Goal: Task Accomplishment & Management: Complete application form

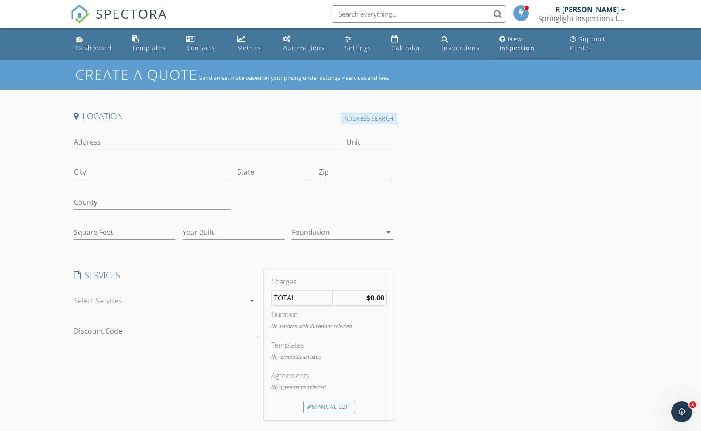
click at [353, 118] on div "Address Search" at bounding box center [369, 119] width 57 height 12
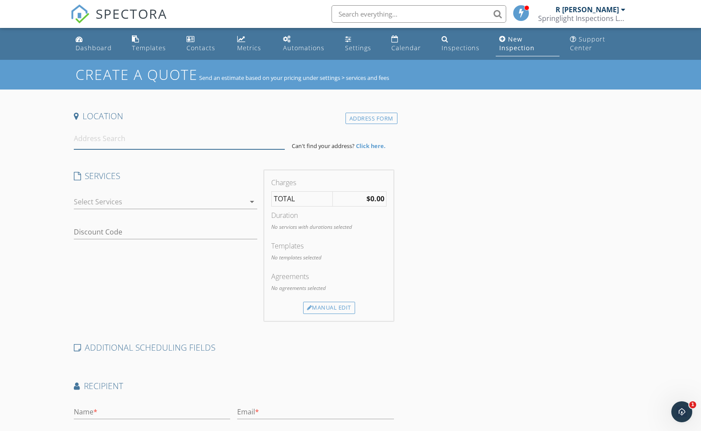
click at [90, 139] on input at bounding box center [179, 138] width 211 height 21
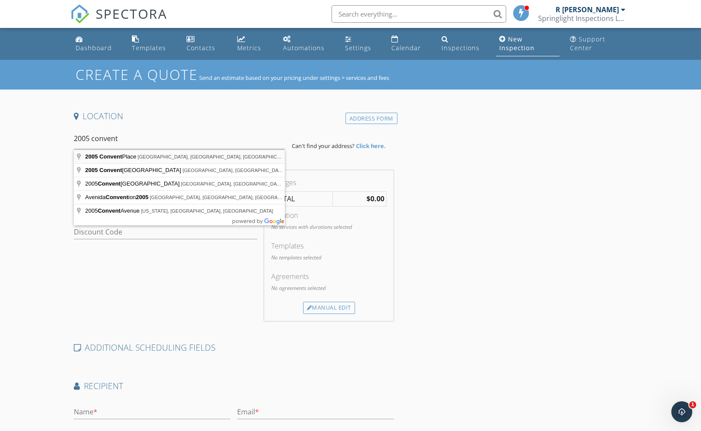
type input "2005 Convent Place, Nashville, TN, USA"
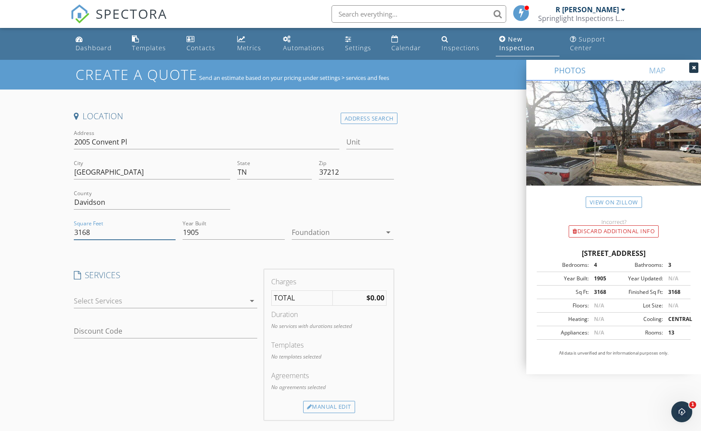
click at [107, 230] on input "3168" at bounding box center [125, 232] width 102 height 14
type input "1454"
click at [434, 204] on div "Location Address Search Address 2005 Convent Pl Unit City Nashville State TN Zi…" at bounding box center [350, 359] width 561 height 498
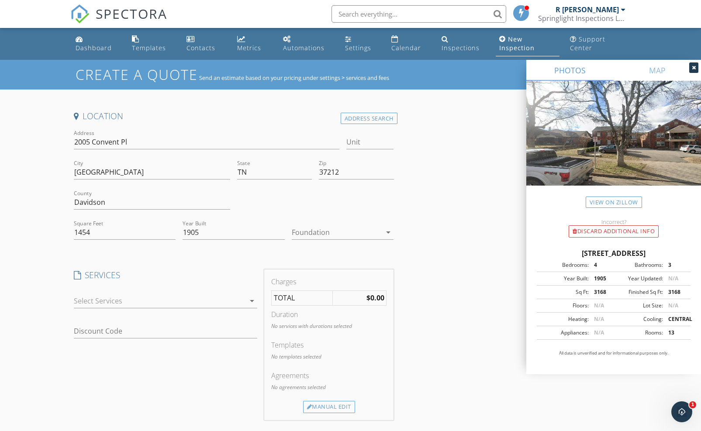
click at [142, 297] on div at bounding box center [160, 301] width 172 height 14
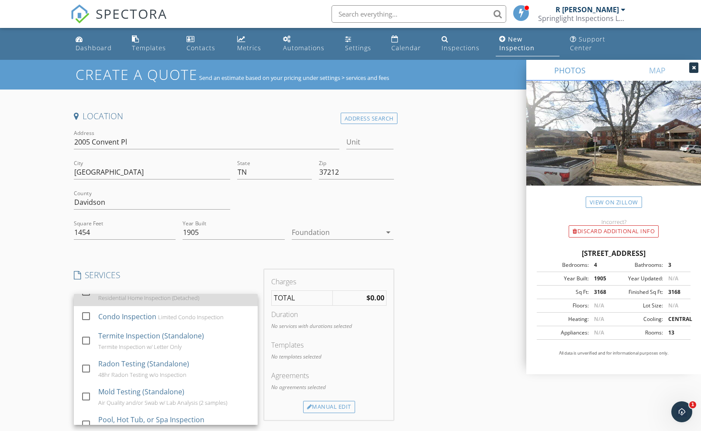
scroll to position [17, 0]
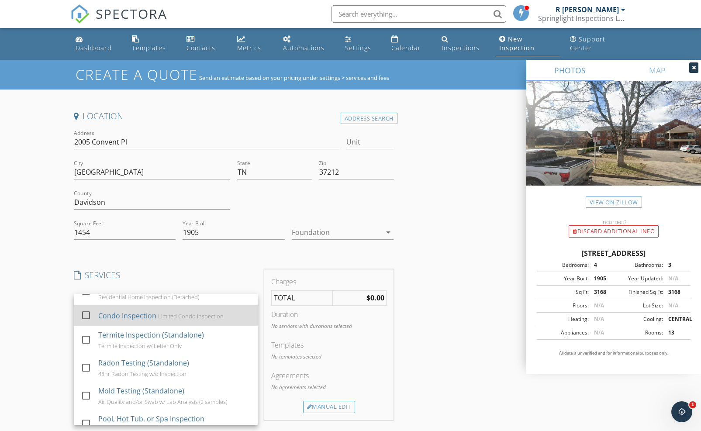
click at [86, 314] on div at bounding box center [86, 314] width 15 height 15
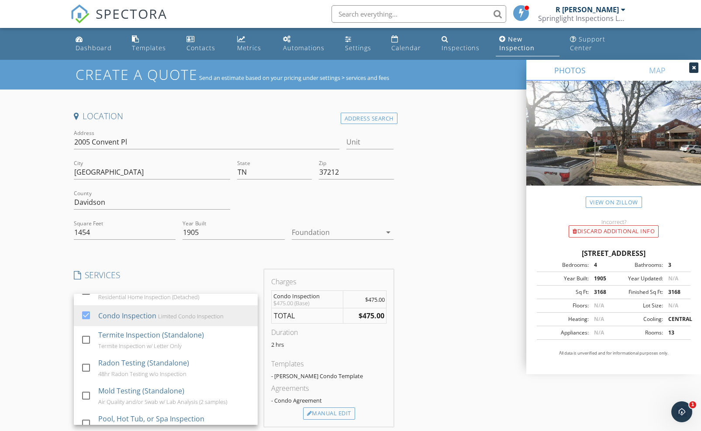
click at [471, 286] on div "Location Address Search Address 2005 Convent Pl Unit City Nashville State TN Zi…" at bounding box center [350, 362] width 561 height 505
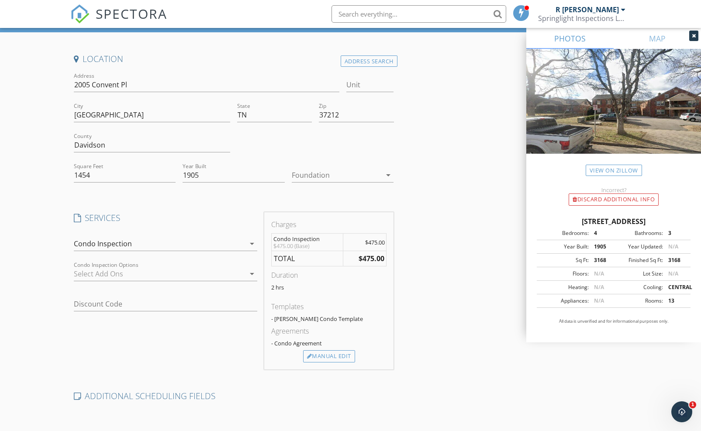
scroll to position [58, 0]
click at [692, 34] on icon at bounding box center [694, 35] width 4 height 5
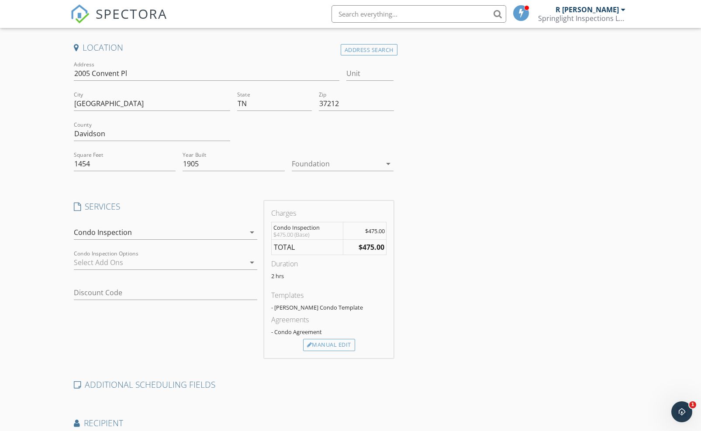
scroll to position [110, 0]
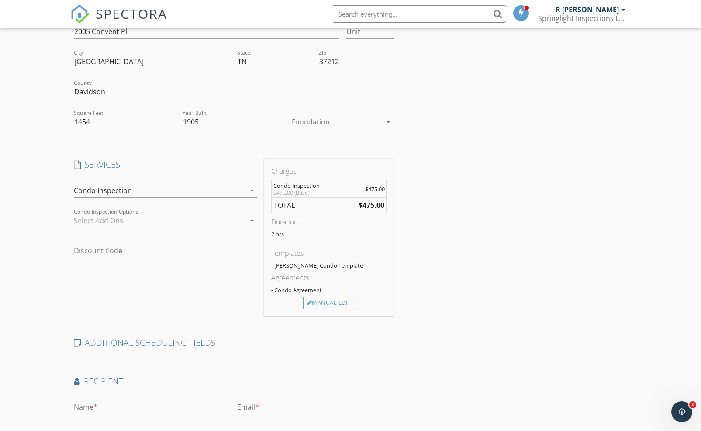
click at [230, 227] on div at bounding box center [160, 221] width 172 height 14
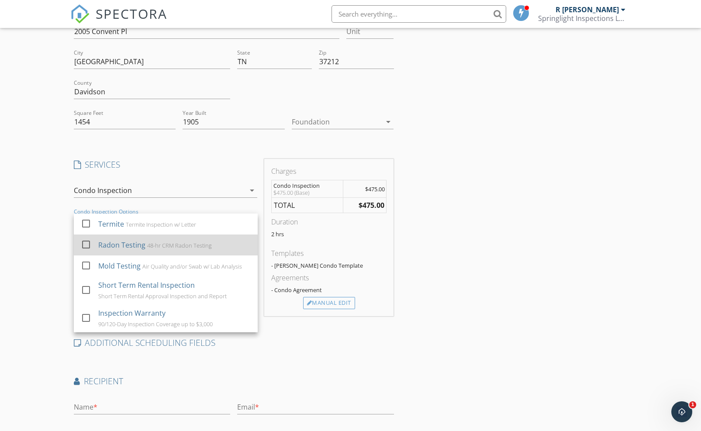
click at [89, 247] on div at bounding box center [86, 244] width 15 height 15
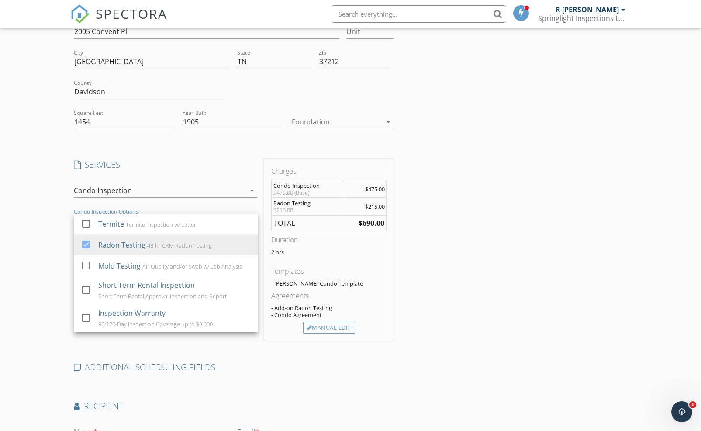
click at [628, 266] on div "Location Address Search Address 2005 Convent Pl Unit City Nashville State TN Zi…" at bounding box center [350, 264] width 561 height 529
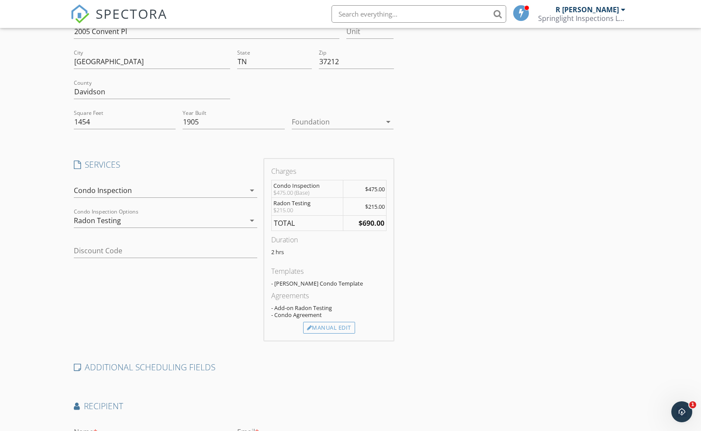
click at [135, 221] on div "Radon Testing" at bounding box center [160, 221] width 172 height 14
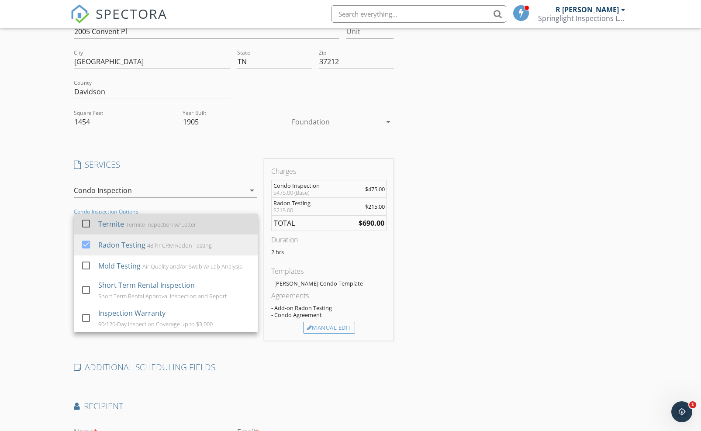
click at [92, 227] on div at bounding box center [86, 223] width 15 height 15
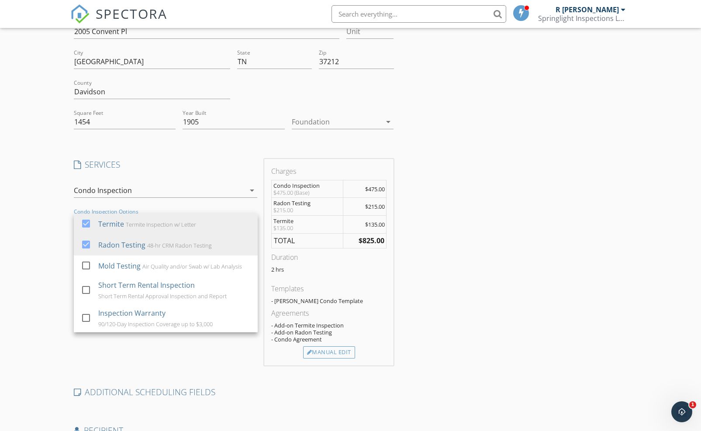
click at [488, 277] on div "Location Address Search Address 2005 Convent Pl Unit City Nashville State TN Zi…" at bounding box center [350, 277] width 561 height 554
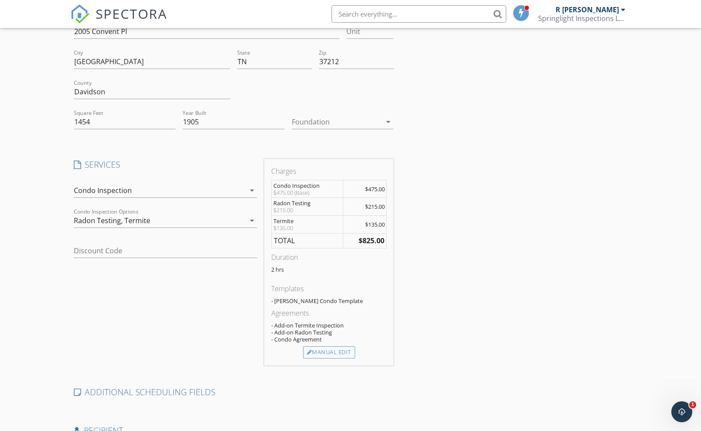
click at [579, 248] on div "Location Address Search Address 2005 Convent Pl Unit City Nashville State TN Zi…" at bounding box center [350, 277] width 561 height 554
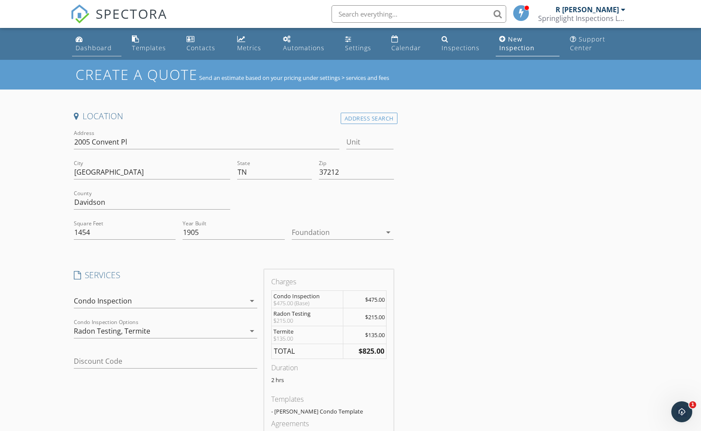
click at [90, 49] on div "Dashboard" at bounding box center [94, 48] width 36 height 8
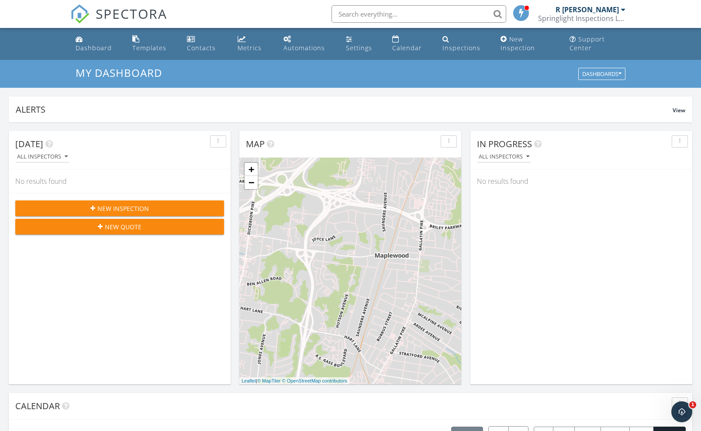
click at [101, 206] on span "New Inspection" at bounding box center [123, 208] width 52 height 9
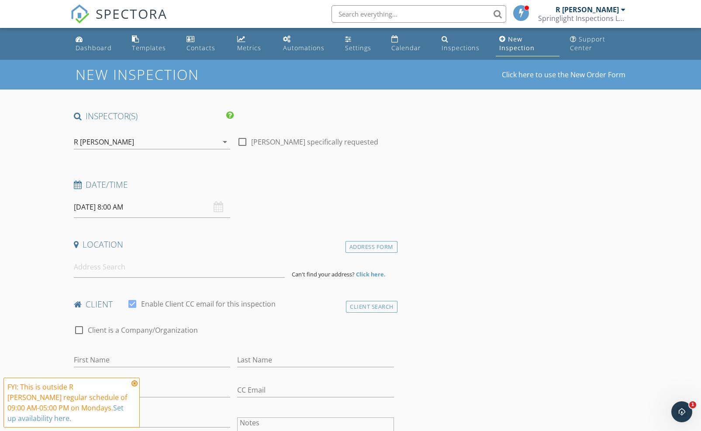
click at [132, 205] on input "09/29/2025 8:00 AM" at bounding box center [152, 207] width 157 height 21
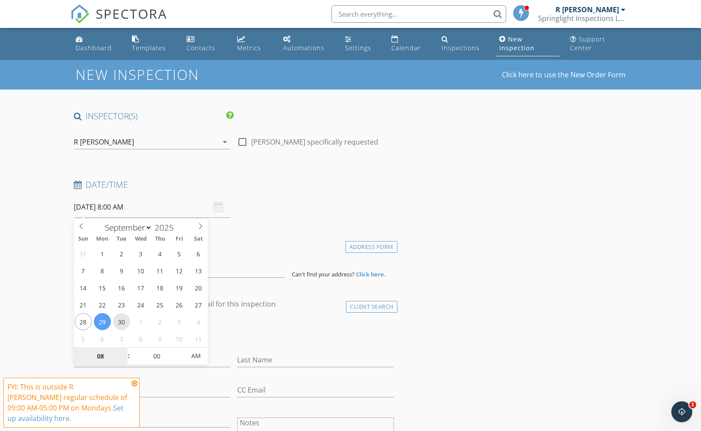
type input "09/30/2025 8:00 AM"
type input "09"
type input "09/30/2025 9:00 AM"
click at [123, 352] on span at bounding box center [124, 352] width 6 height 9
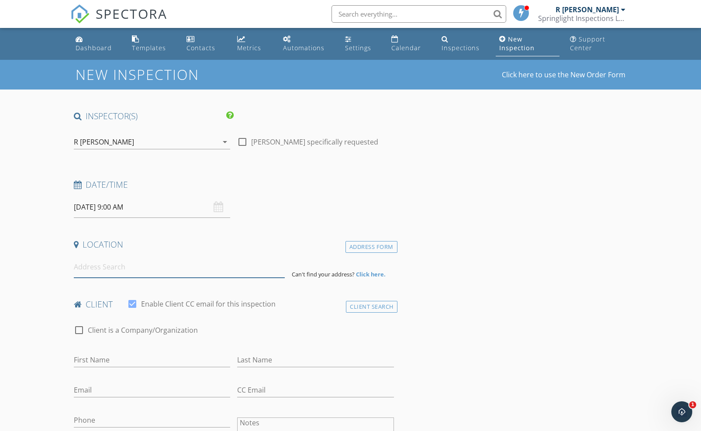
click at [238, 269] on input at bounding box center [179, 266] width 211 height 21
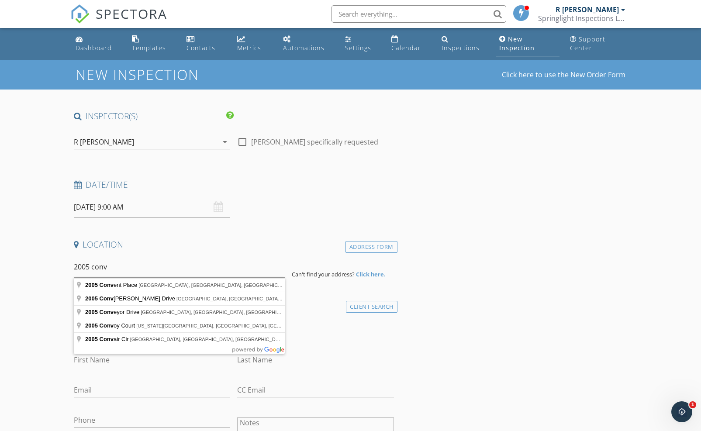
type input "2005 Convent Place, Nashville, TN, USA"
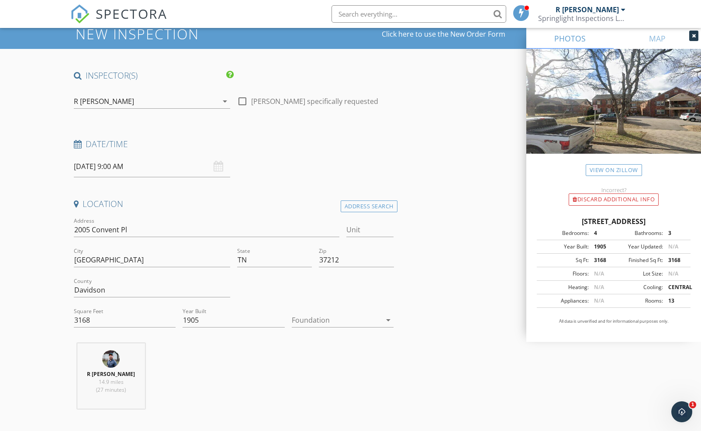
scroll to position [41, 0]
click at [384, 230] on input "Unit" at bounding box center [370, 229] width 48 height 14
type input "1"
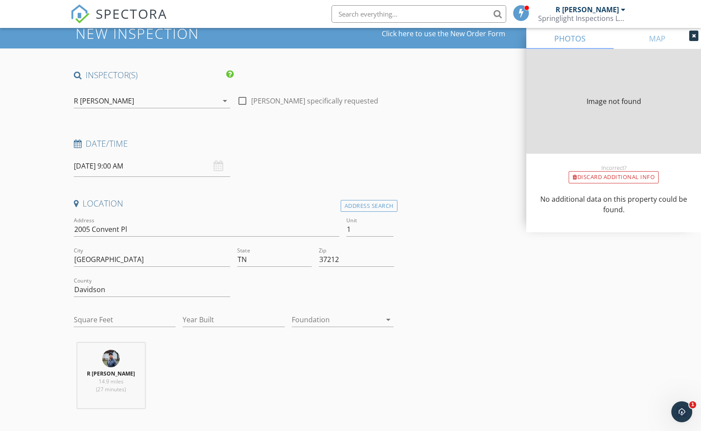
type input "3168"
type input "1905"
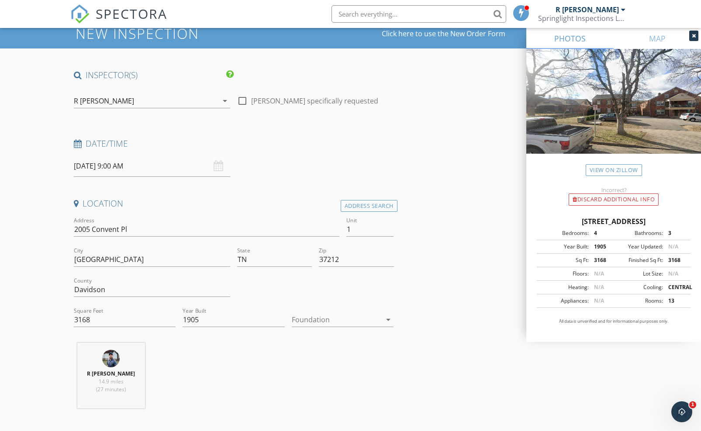
click at [691, 37] on div at bounding box center [693, 36] width 9 height 10
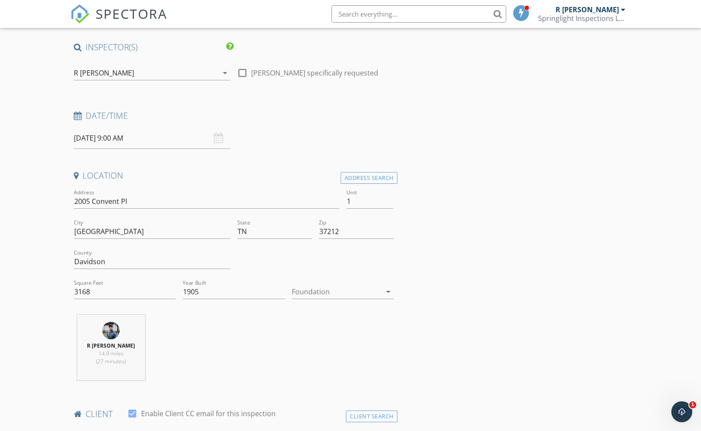
scroll to position [99, 0]
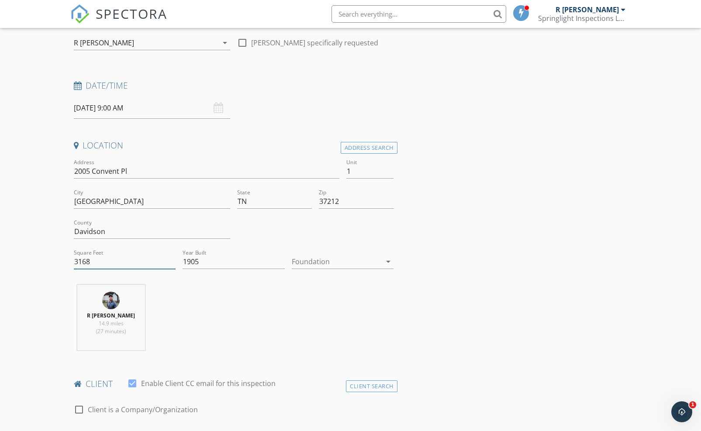
click at [99, 267] on input "3168" at bounding box center [125, 262] width 102 height 14
type input "1454"
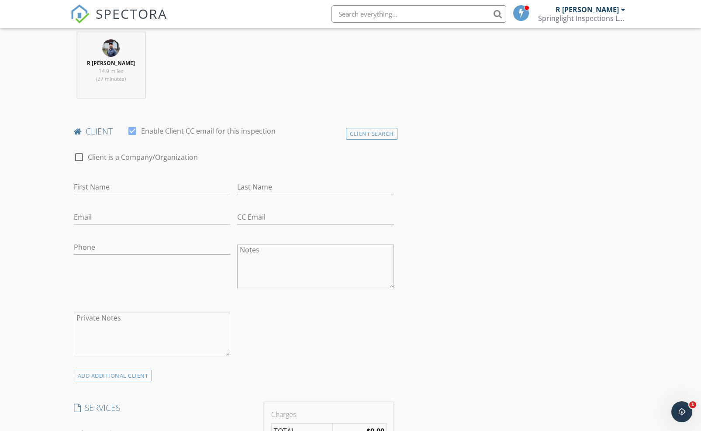
scroll to position [364, 0]
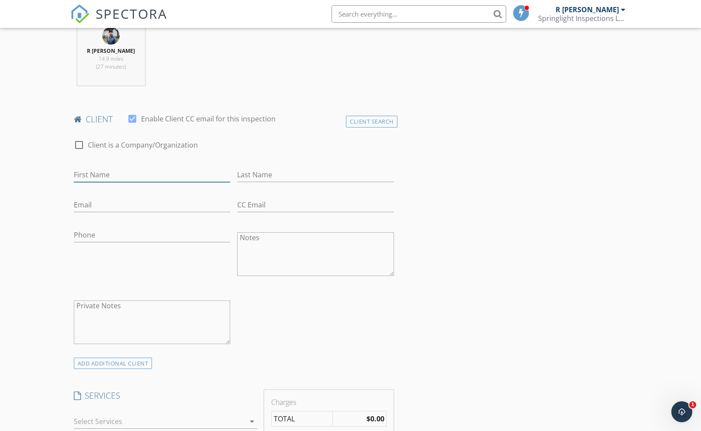
click at [183, 177] on input "First Name" at bounding box center [152, 175] width 157 height 14
type input "Deb"
type input "Klezek"
click at [196, 236] on input "Phone" at bounding box center [152, 235] width 157 height 14
type input "[PHONE_NUMBER]"
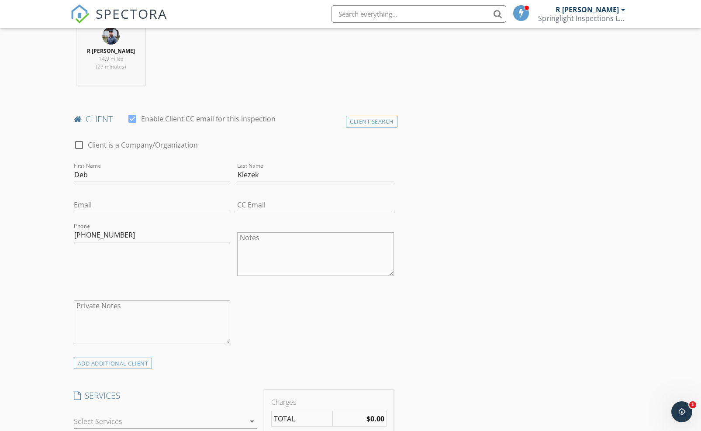
click at [117, 208] on input "Email" at bounding box center [152, 205] width 157 height 14
type input "[EMAIL_ADDRESS][DOMAIN_NAME]"
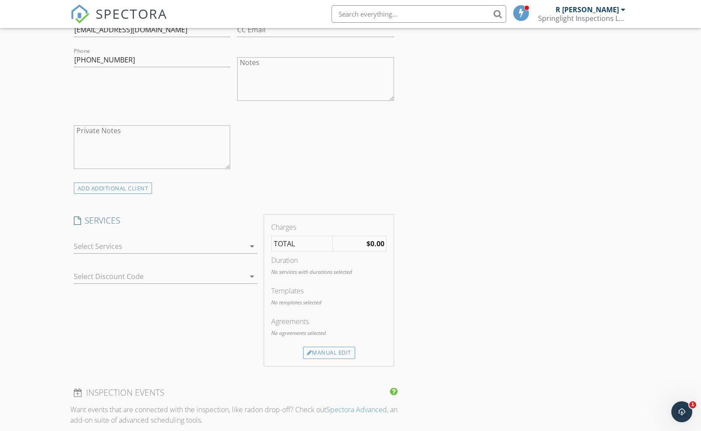
scroll to position [552, 0]
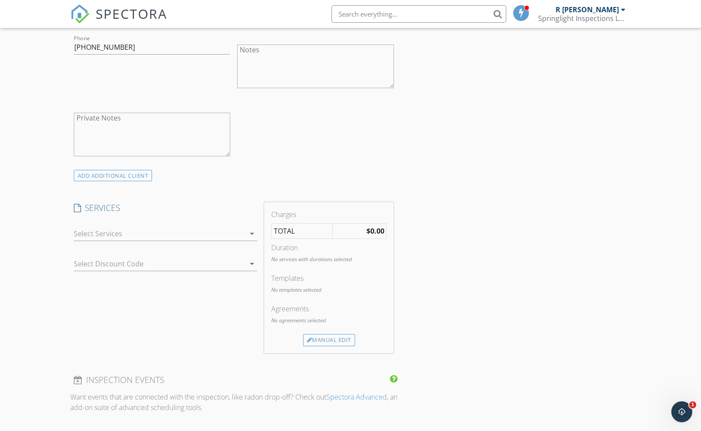
click at [169, 233] on div at bounding box center [160, 234] width 172 height 14
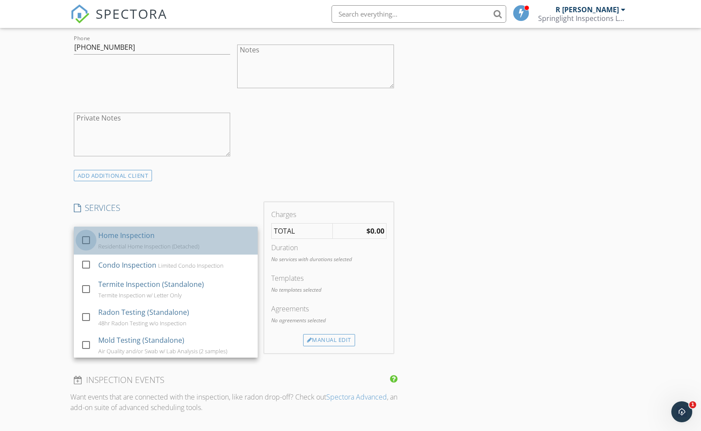
click at [86, 239] on div at bounding box center [86, 240] width 15 height 15
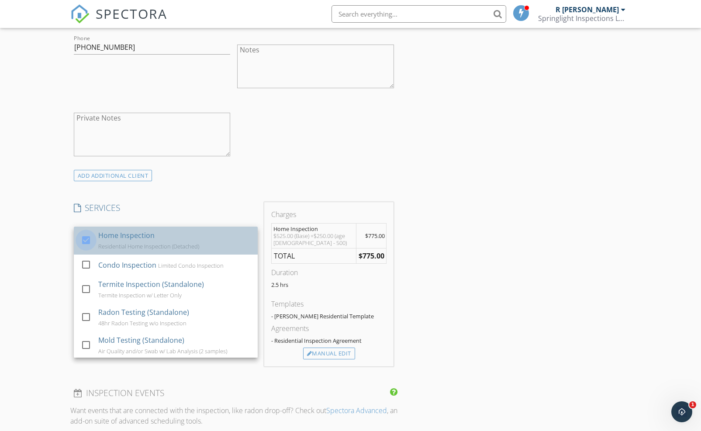
click at [87, 238] on div at bounding box center [86, 240] width 15 height 15
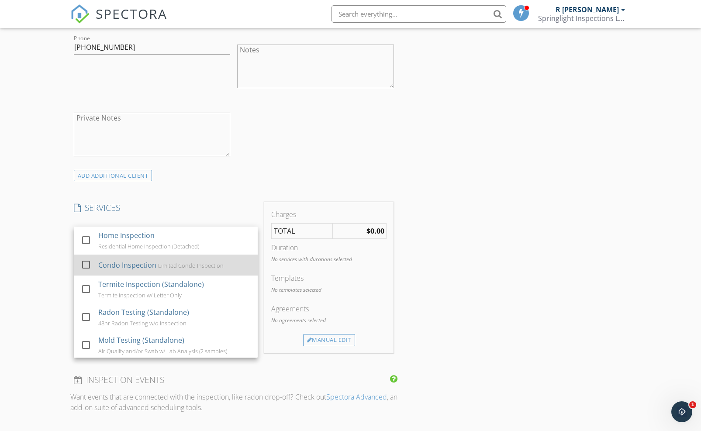
click at [85, 264] on div at bounding box center [86, 264] width 15 height 15
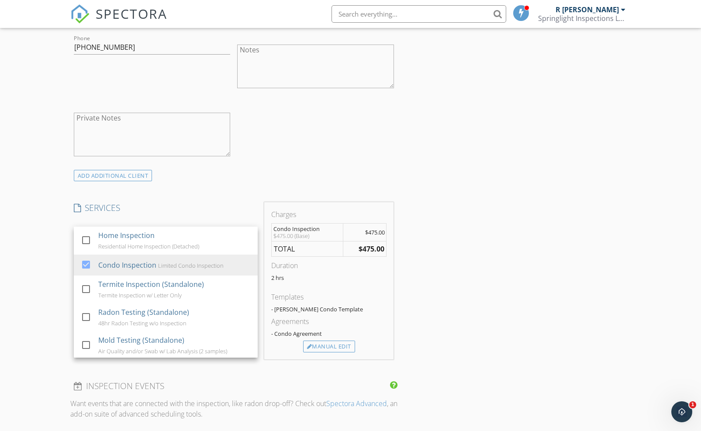
click at [486, 228] on div "INSPECTOR(S) check_box R Blake Martin PRIMARY R Blake Martin arrow_drop_down ch…" at bounding box center [350, 278] width 561 height 1438
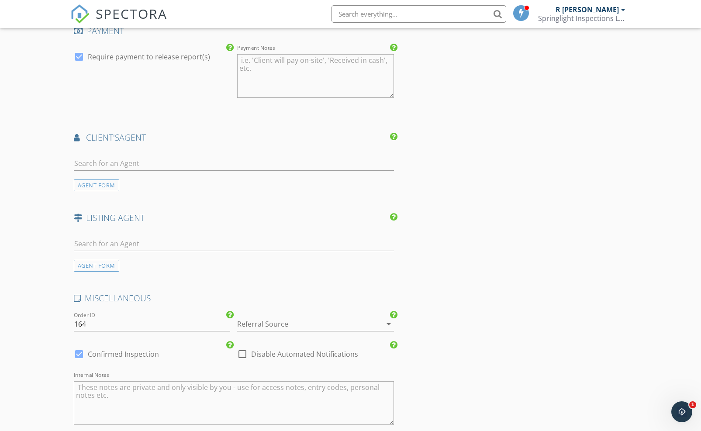
scroll to position [979, 0]
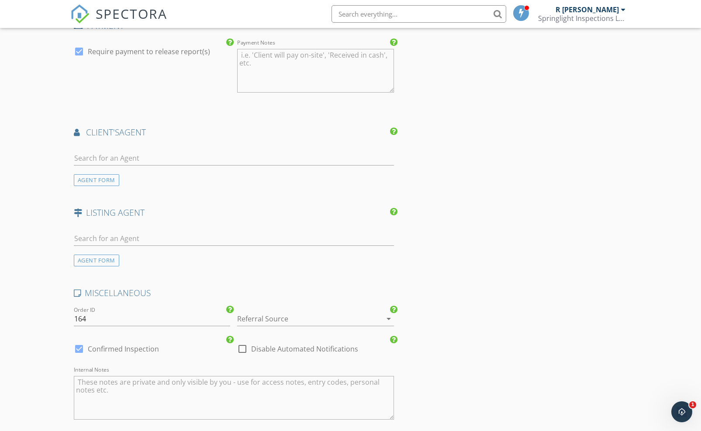
click at [180, 150] on div at bounding box center [234, 160] width 320 height 28
click at [169, 158] on input "text" at bounding box center [234, 158] width 320 height 14
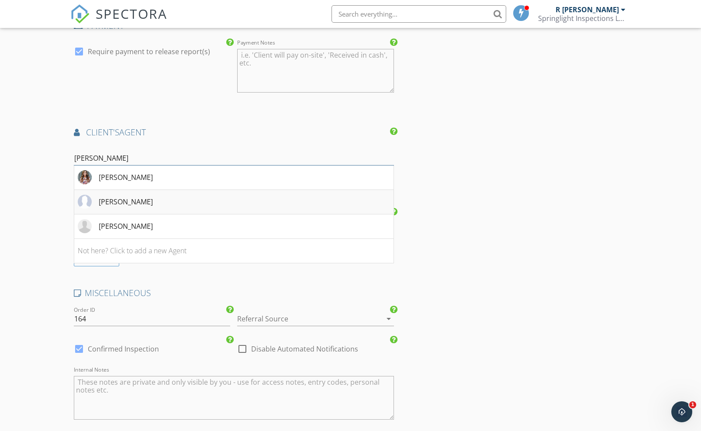
type input "lisa"
click at [153, 199] on li "[PERSON_NAME]" at bounding box center [233, 202] width 319 height 24
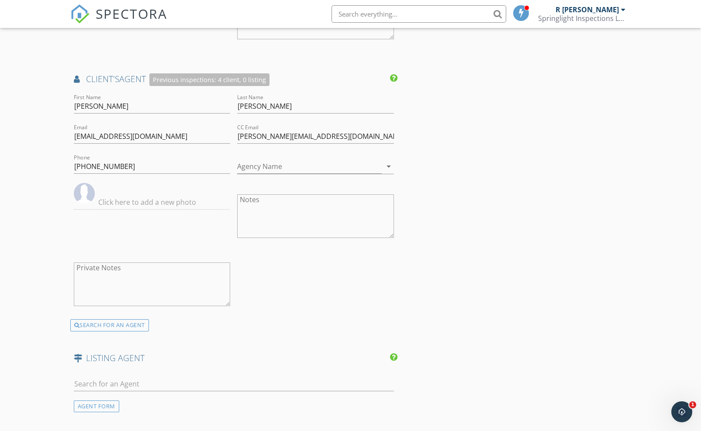
scroll to position [1337, 0]
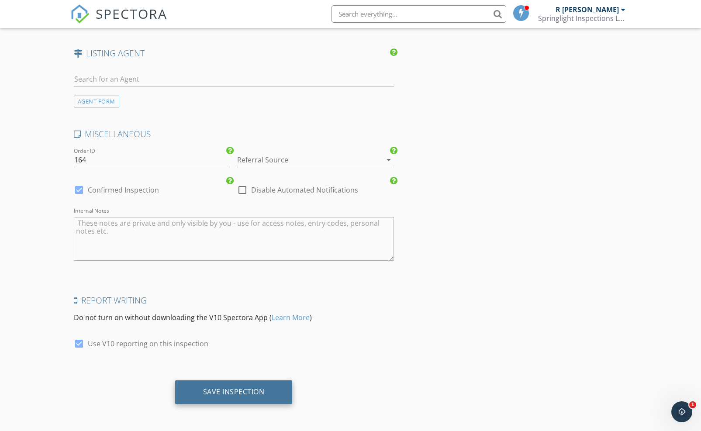
click at [244, 392] on div "Save Inspection" at bounding box center [234, 391] width 62 height 9
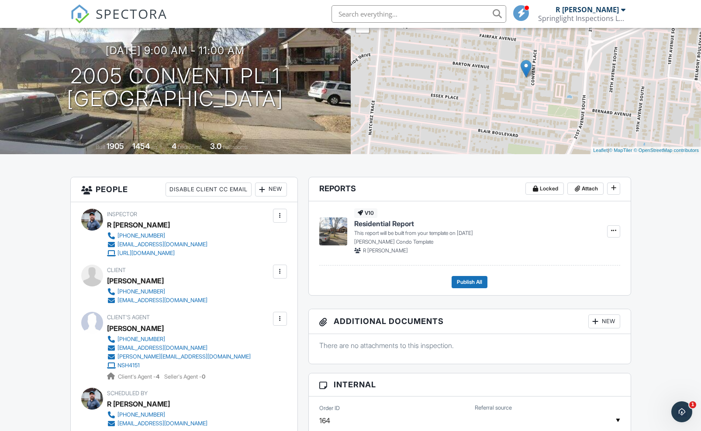
scroll to position [133, 0]
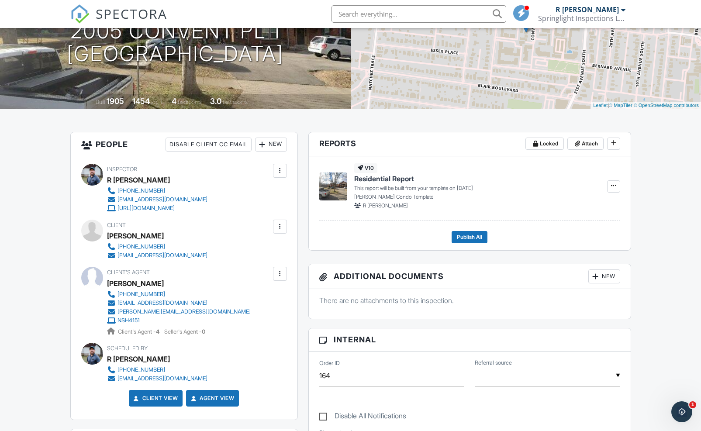
click at [280, 232] on div at bounding box center [280, 227] width 14 height 14
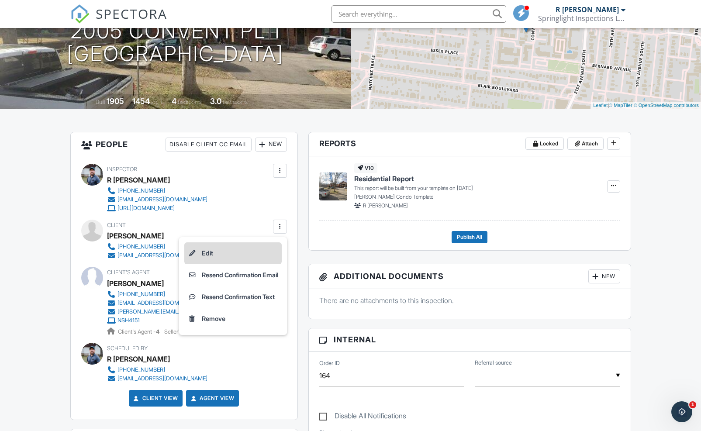
click at [196, 258] on li "Edit" at bounding box center [232, 253] width 97 height 22
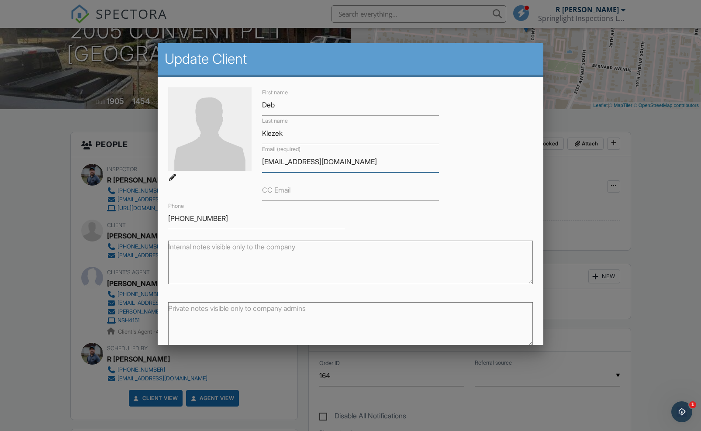
click at [289, 165] on input "[EMAIL_ADDRESS][DOMAIN_NAME]" at bounding box center [350, 161] width 177 height 21
click at [289, 165] on input "dklezek@att.net" at bounding box center [350, 161] width 177 height 21
click at [674, 225] on div at bounding box center [350, 225] width 701 height 539
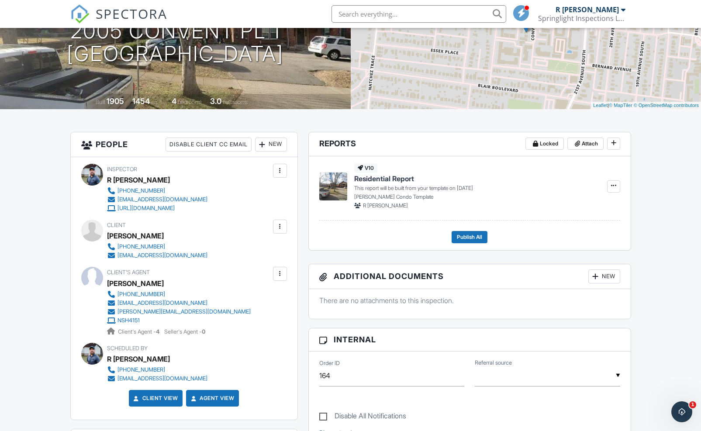
scroll to position [0, 0]
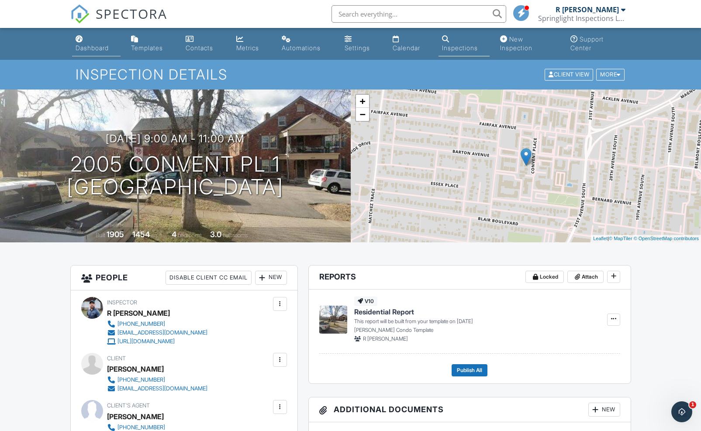
click at [96, 55] on link "Dashboard" at bounding box center [96, 43] width 49 height 25
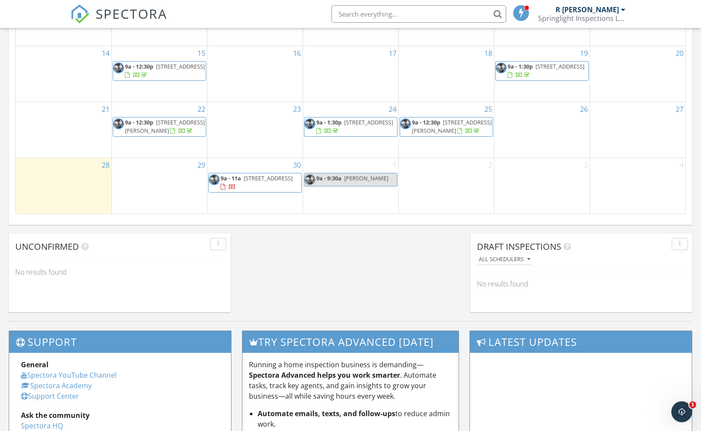
scroll to position [599, 0]
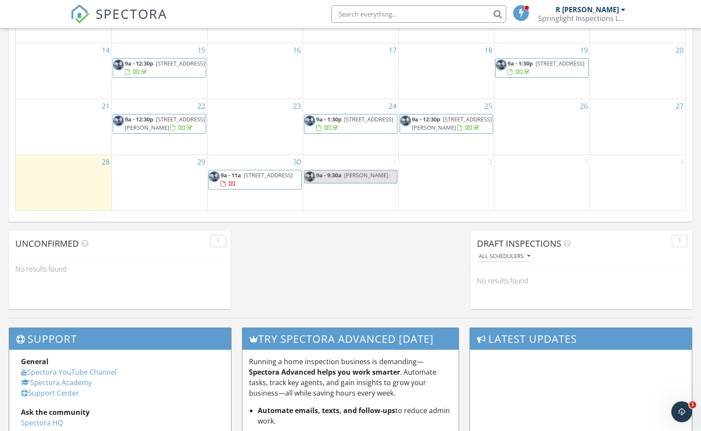
click at [246, 179] on span "2005 Convent Pl 1, Nashville 37212" at bounding box center [268, 175] width 49 height 8
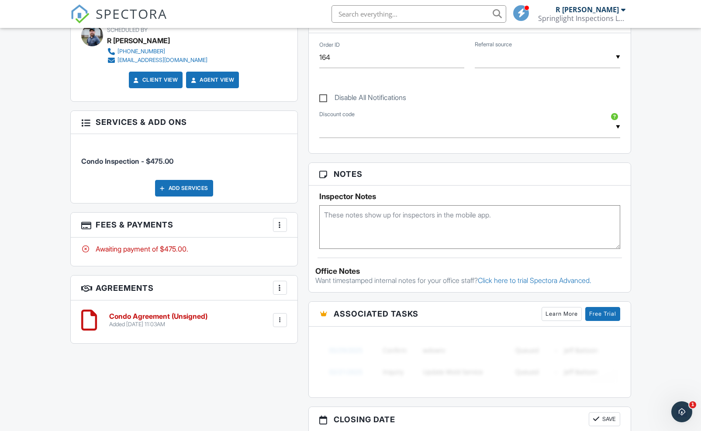
click at [404, 228] on textarea at bounding box center [469, 227] width 301 height 44
type textarea "Vacant, Sentri"
click at [692, 310] on div "Dashboard Templates Contacts Metrics Automations Settings Calendar Inspections …" at bounding box center [350, 206] width 701 height 1260
click at [210, 367] on div "All emails and texts are disabled for this inspection! All emails and texts hav…" at bounding box center [350, 180] width 571 height 732
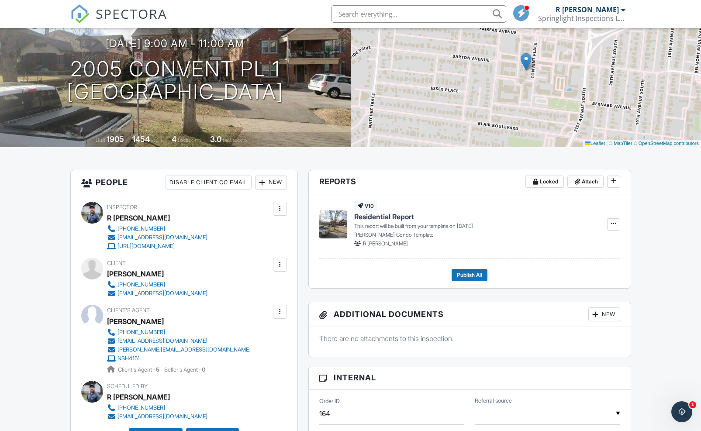
scroll to position [288, 0]
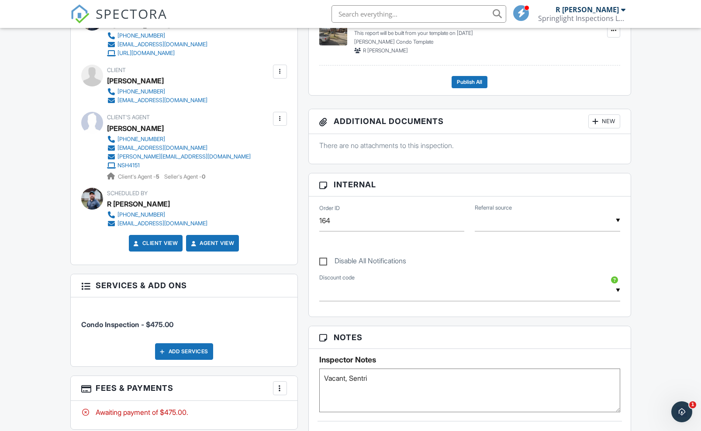
click at [116, 418] on div "Awaiting payment of $475.00." at bounding box center [184, 415] width 227 height 28
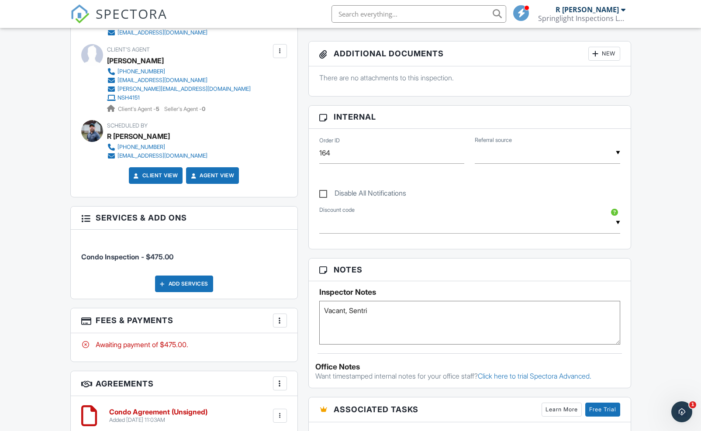
scroll to position [425, 0]
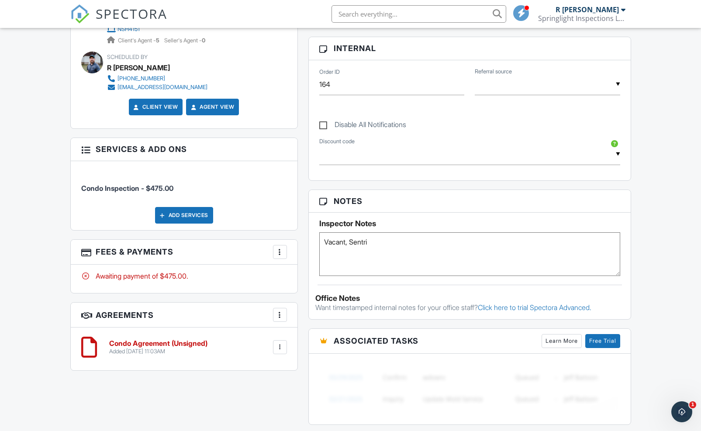
click at [152, 347] on link "Condo Agreement (Unsigned) Added 09/28/2025 11:03AM" at bounding box center [158, 347] width 98 height 15
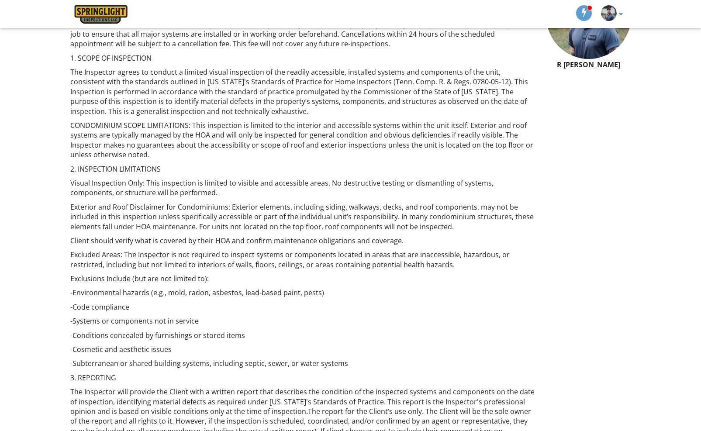
scroll to position [146, 0]
click at [394, 254] on p "Excluded Areas: The Inspector is not required to inspect systems or components …" at bounding box center [303, 259] width 466 height 20
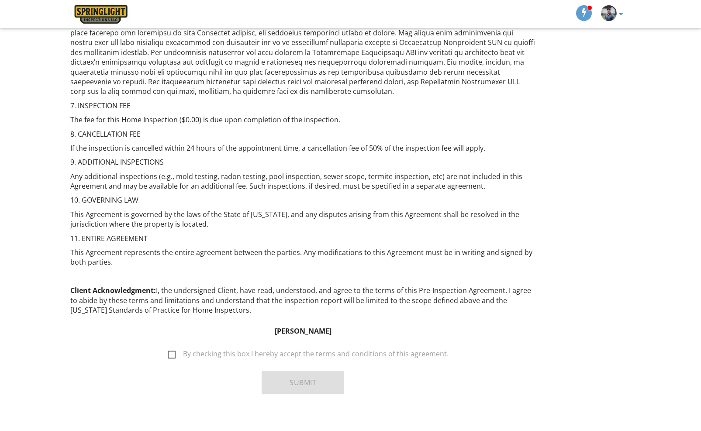
scroll to position [0, 0]
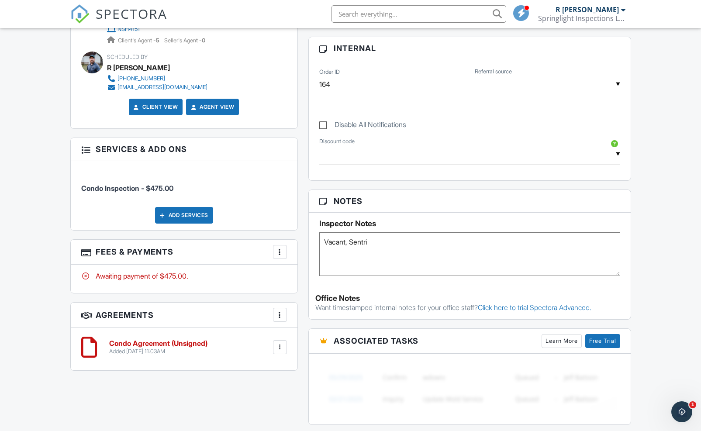
click at [280, 349] on div at bounding box center [280, 347] width 9 height 9
click at [248, 366] on li "Edit" at bounding box center [257, 371] width 50 height 22
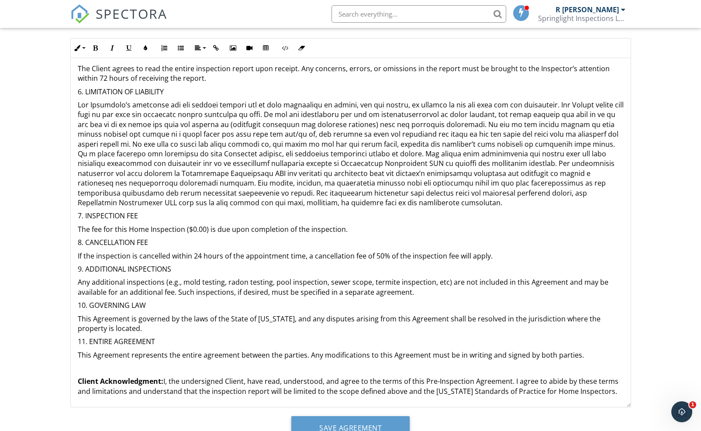
scroll to position [66, 0]
click at [196, 228] on p "The fee for this Home Inspection ($0.00) is due upon completion of the inspecti…" at bounding box center [351, 229] width 546 height 10
click at [363, 420] on input "Save Agreement" at bounding box center [350, 428] width 118 height 24
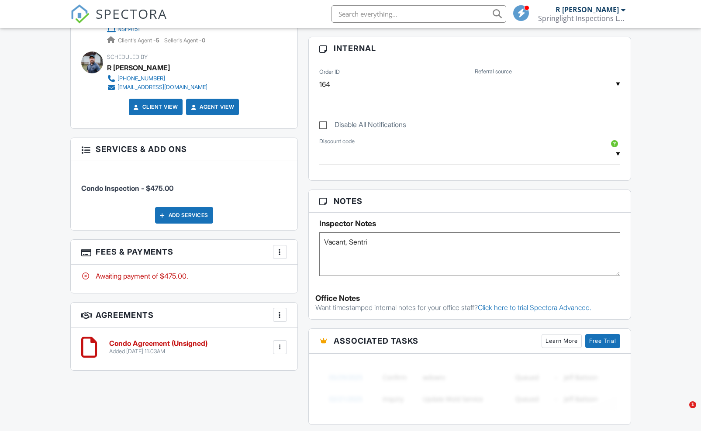
click at [142, 342] on h6 "Condo Agreement (Unsigned)" at bounding box center [158, 344] width 98 height 8
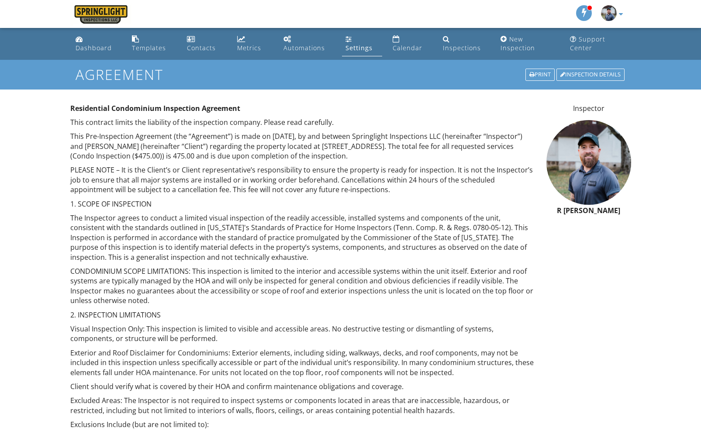
click at [365, 40] on link "Settings" at bounding box center [362, 43] width 40 height 25
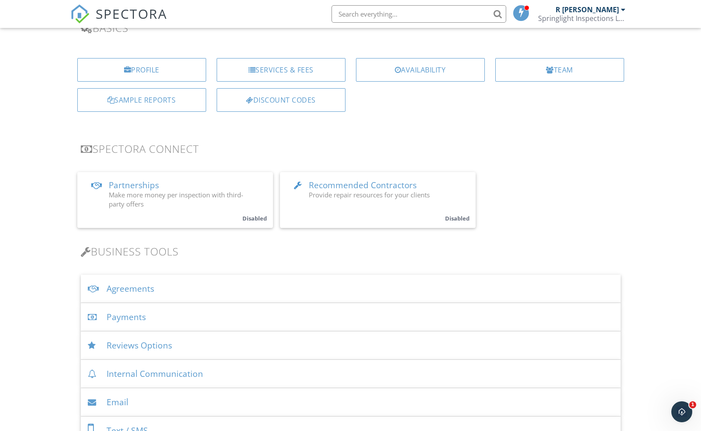
scroll to position [114, 0]
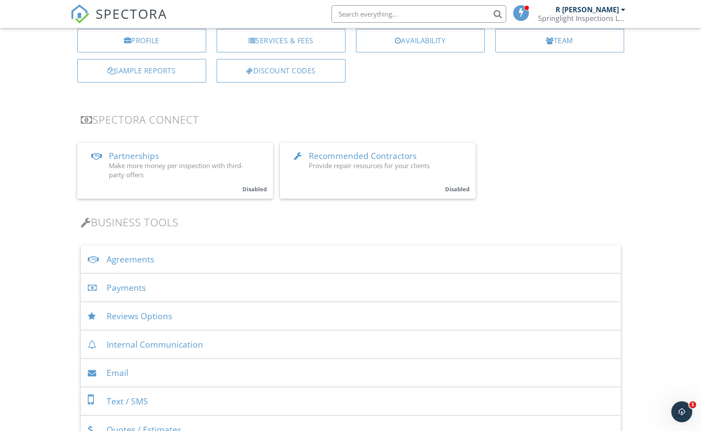
click at [145, 257] on div "Agreements" at bounding box center [351, 259] width 540 height 28
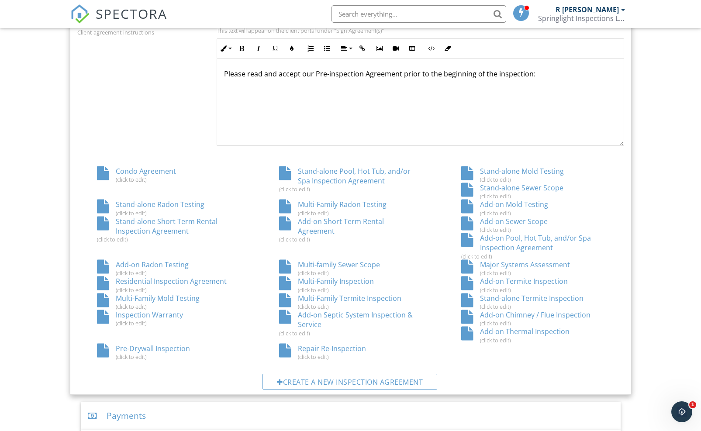
scroll to position [477, 0]
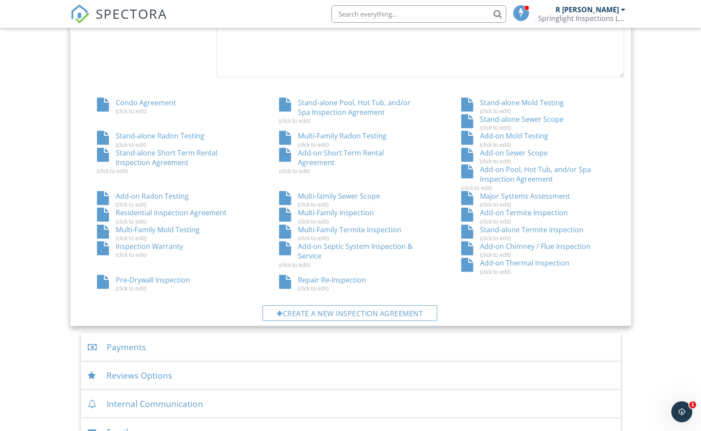
click at [152, 107] on div "(click to edit)" at bounding box center [168, 110] width 143 height 7
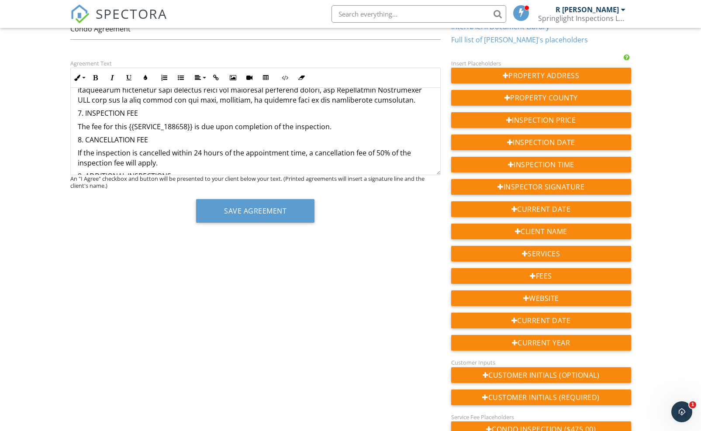
scroll to position [806, 0]
drag, startPoint x: 190, startPoint y: 118, endPoint x: 131, endPoint y: 118, distance: 59.0
click at [131, 124] on p "The fee for this {{SERVICE_188658}} is due upon completion of the inspection." at bounding box center [256, 129] width 356 height 10
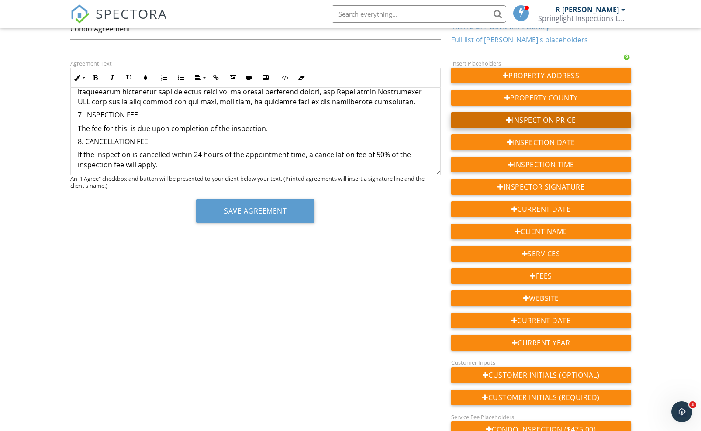
click at [532, 119] on div "Inspection Price" at bounding box center [541, 120] width 180 height 16
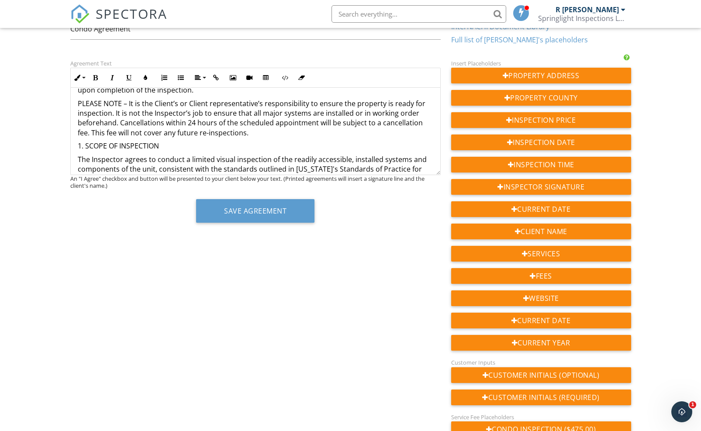
scroll to position [0, 0]
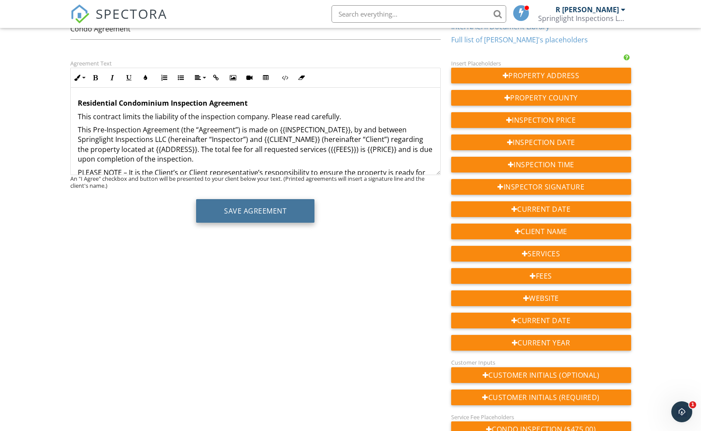
click at [247, 218] on button "Save Agreement" at bounding box center [255, 211] width 118 height 24
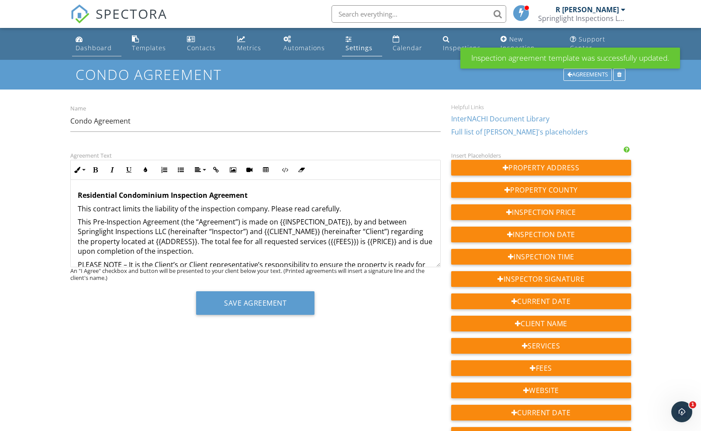
click at [84, 42] on link "Dashboard" at bounding box center [97, 43] width 50 height 25
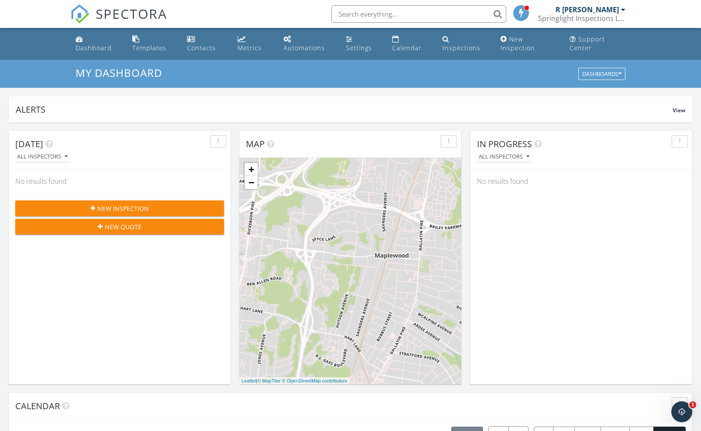
scroll to position [464, 0]
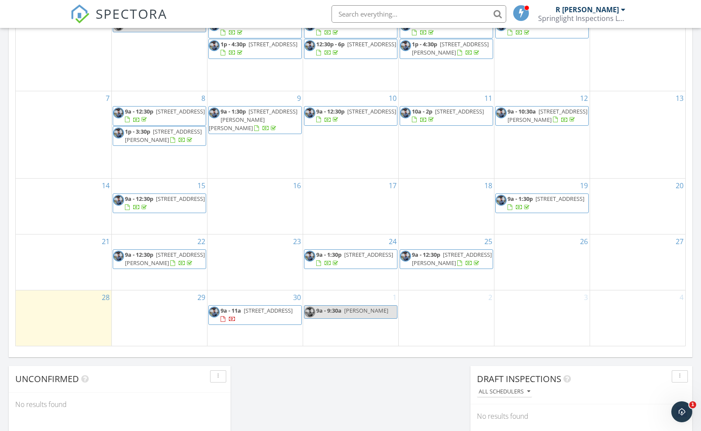
click at [228, 324] on div at bounding box center [224, 320] width 7 height 7
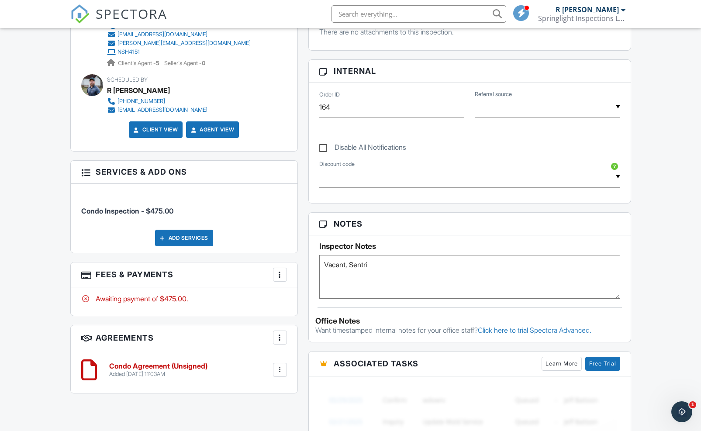
scroll to position [439, 0]
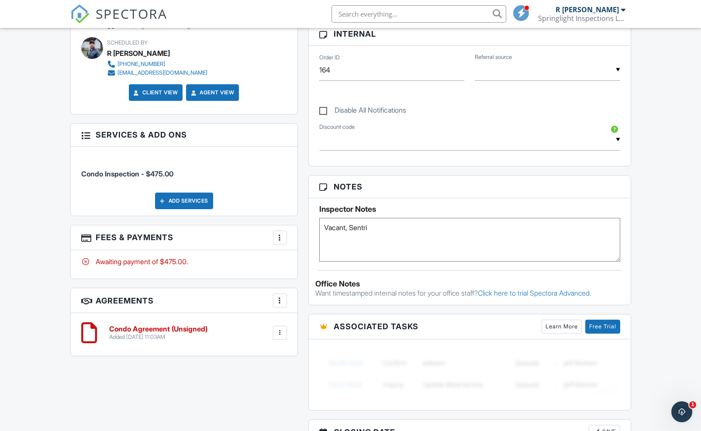
click at [366, 241] on textarea "Vacant, Sentri" at bounding box center [469, 240] width 301 height 44
paste textarea "Front Door:1900 Combo lock on door:3722"
click at [361, 237] on textarea "Vacant, Sentri" at bounding box center [469, 240] width 301 height 44
click at [449, 236] on textarea "Vacant, Sentri" at bounding box center [469, 240] width 301 height 44
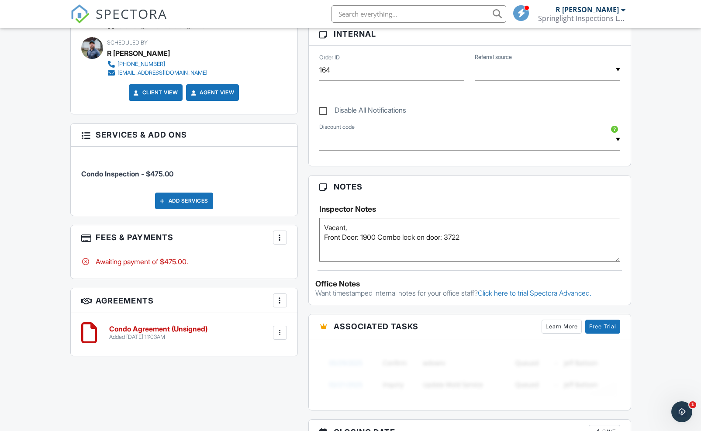
type textarea "Vacant, Front Door: 1900 Combo lock on door: 3722"
click at [666, 242] on div "Dashboard Templates Contacts Metrics Automations Settings Calendar Inspections …" at bounding box center [350, 219] width 701 height 1260
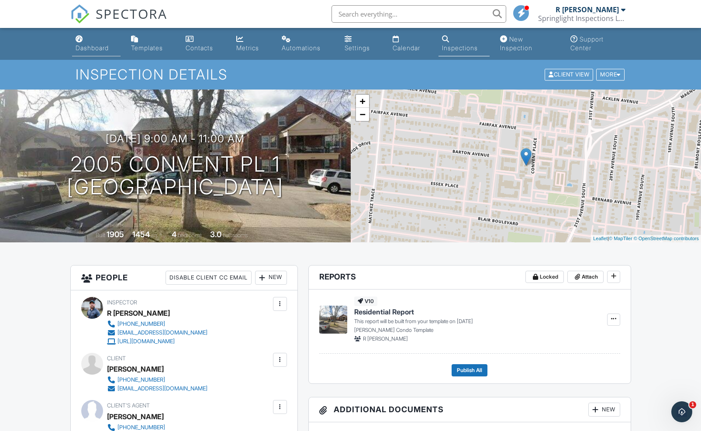
click at [85, 38] on link "Dashboard" at bounding box center [96, 43] width 49 height 25
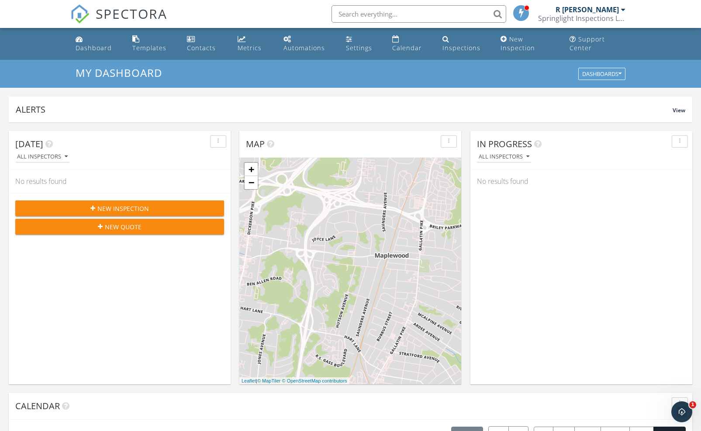
scroll to position [795, 701]
click at [106, 48] on div "Dashboard" at bounding box center [94, 48] width 36 height 8
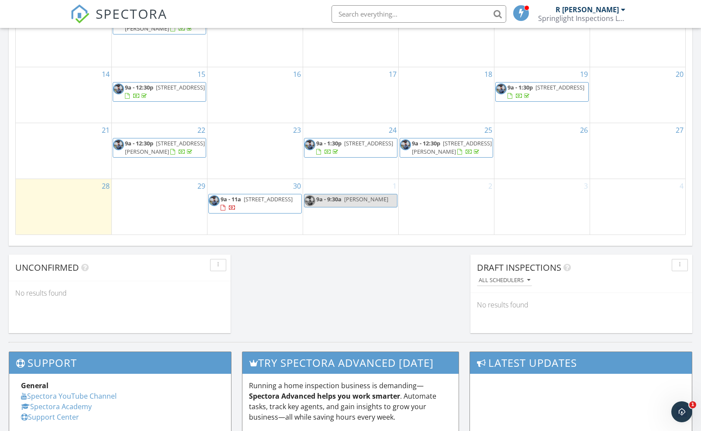
scroll to position [460, 0]
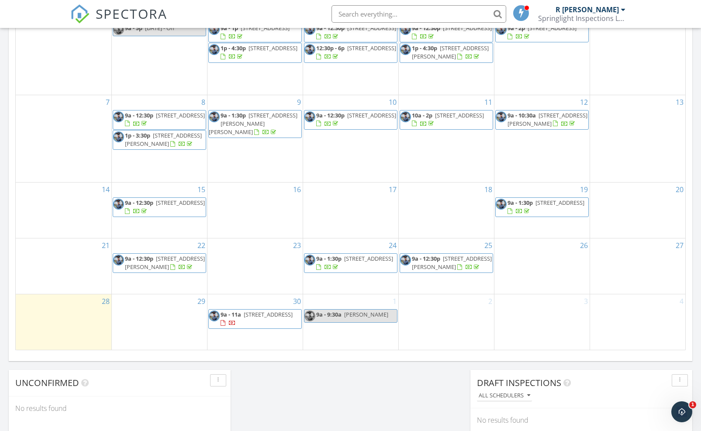
click at [244, 318] on span "2005 Convent Pl 1, Nashville 37212" at bounding box center [268, 315] width 49 height 8
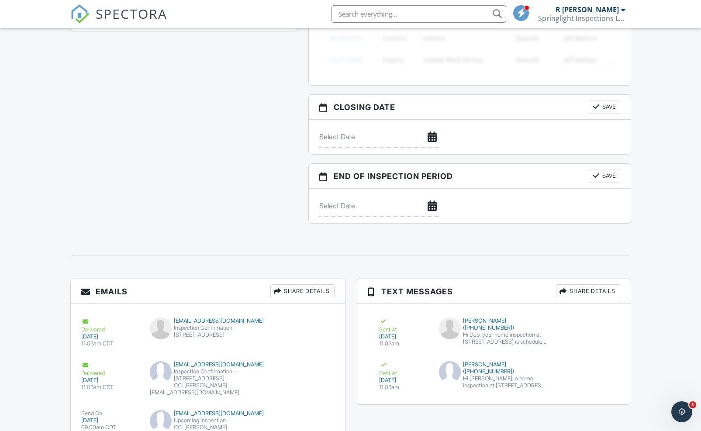
scroll to position [857, 0]
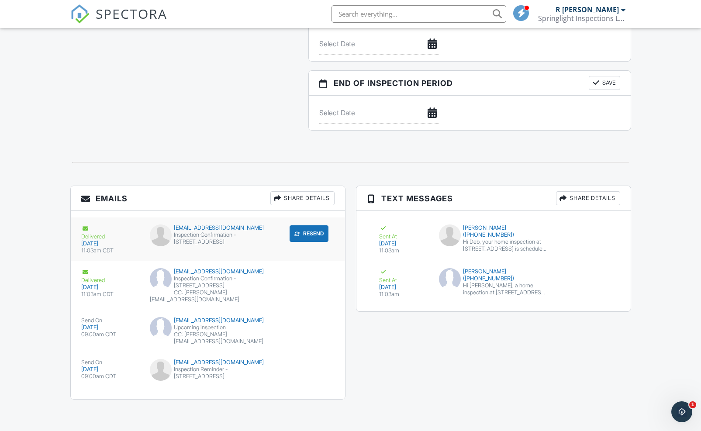
click at [204, 227] on div "dklezek@att.net" at bounding box center [208, 227] width 116 height 7
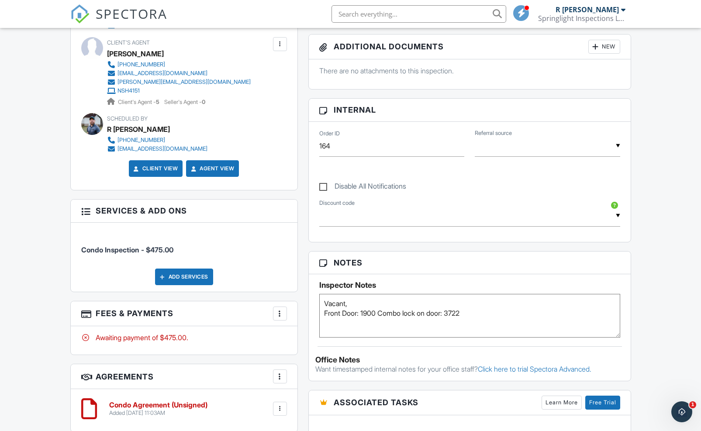
scroll to position [0, 0]
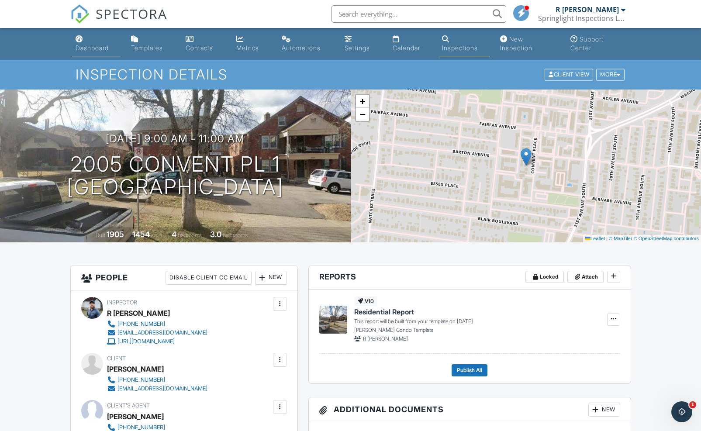
click at [93, 45] on div "Dashboard" at bounding box center [92, 47] width 33 height 7
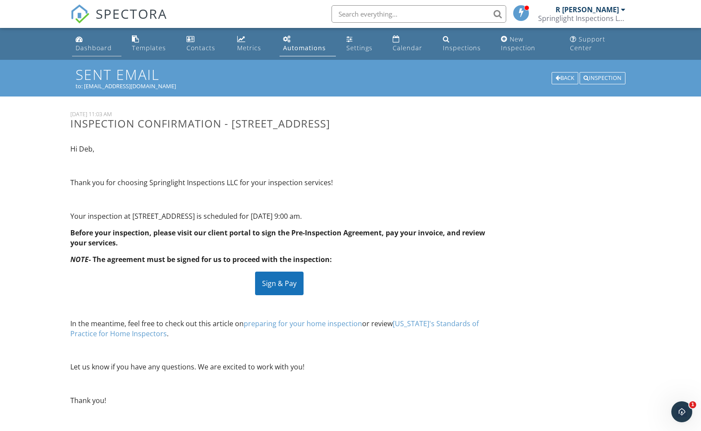
click at [91, 48] on div "Dashboard" at bounding box center [94, 48] width 36 height 8
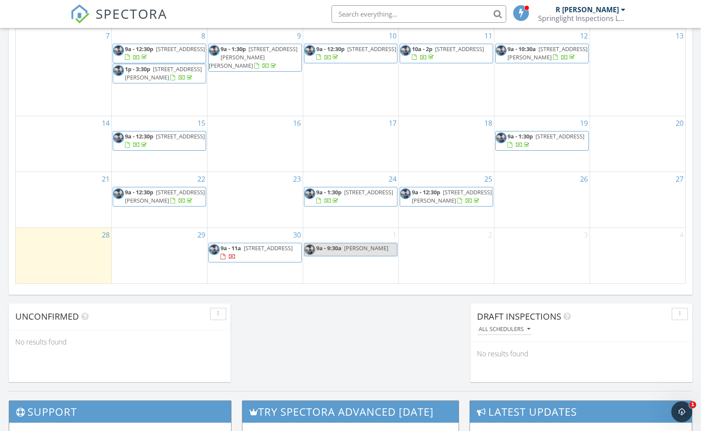
click at [255, 252] on span "[STREET_ADDRESS]" at bounding box center [268, 248] width 49 height 8
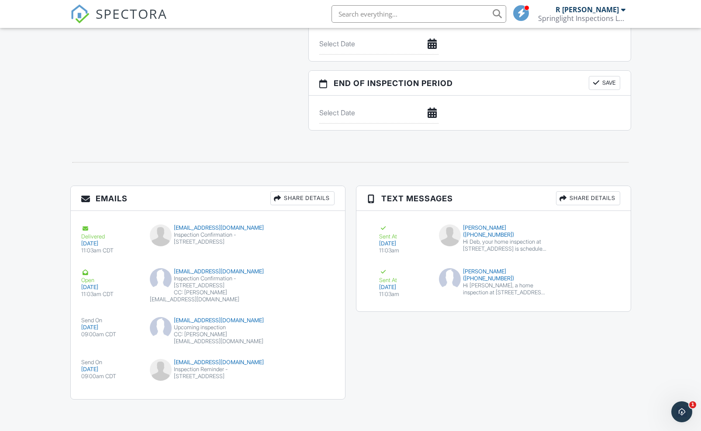
click at [437, 349] on div "Emails Share Details Delivered [DATE] 11:03am CDT [EMAIL_ADDRESS][DOMAIN_NAME] …" at bounding box center [350, 297] width 571 height 222
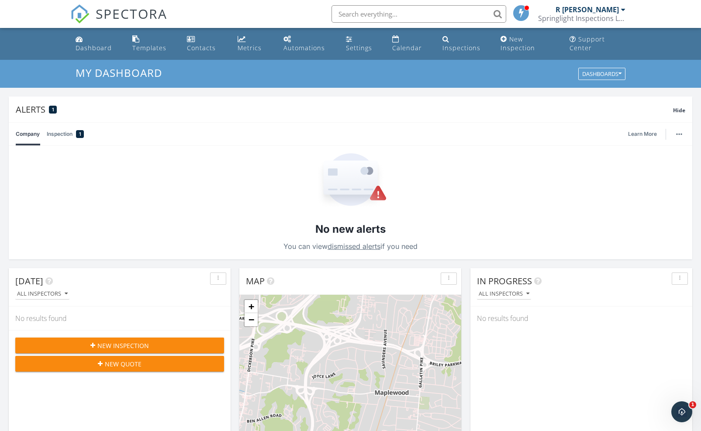
click at [72, 141] on link "Inspection 1" at bounding box center [65, 134] width 37 height 23
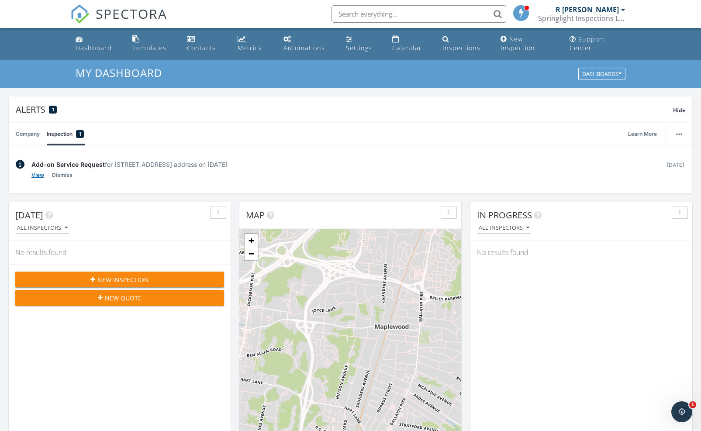
click at [41, 174] on link "View" at bounding box center [37, 175] width 13 height 9
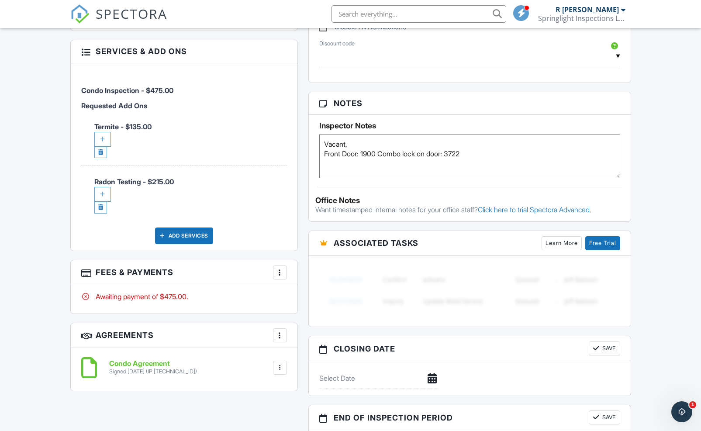
scroll to position [459, 0]
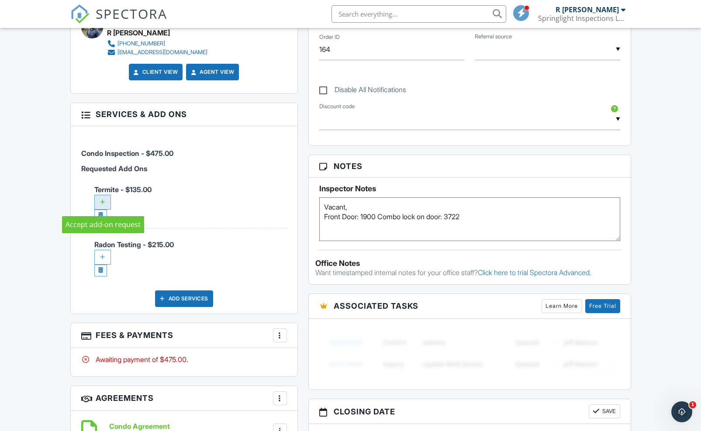
click at [99, 203] on div at bounding box center [102, 202] width 17 height 15
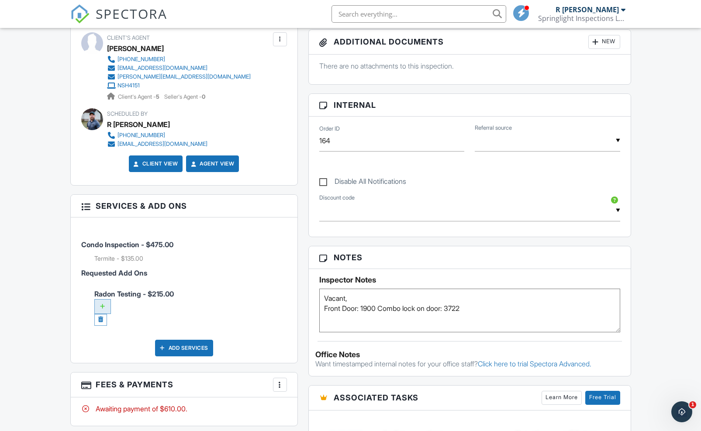
click at [103, 303] on div at bounding box center [102, 306] width 17 height 15
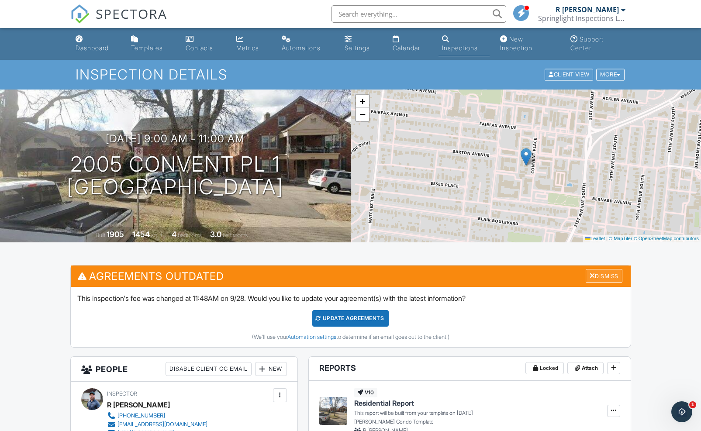
click at [608, 276] on div "Dismiss" at bounding box center [604, 276] width 37 height 14
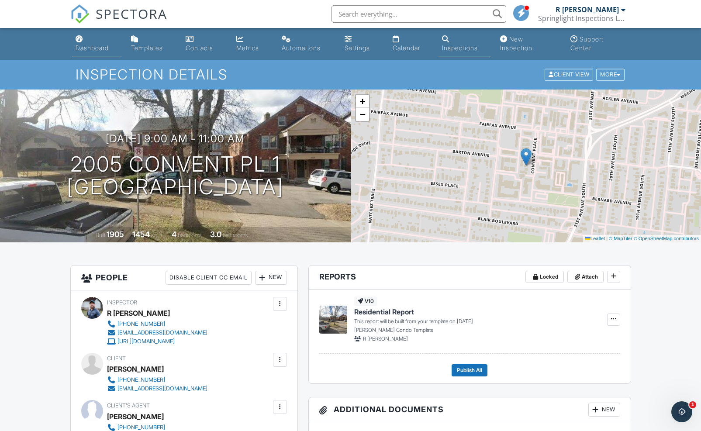
click at [101, 36] on link "Dashboard" at bounding box center [96, 43] width 49 height 25
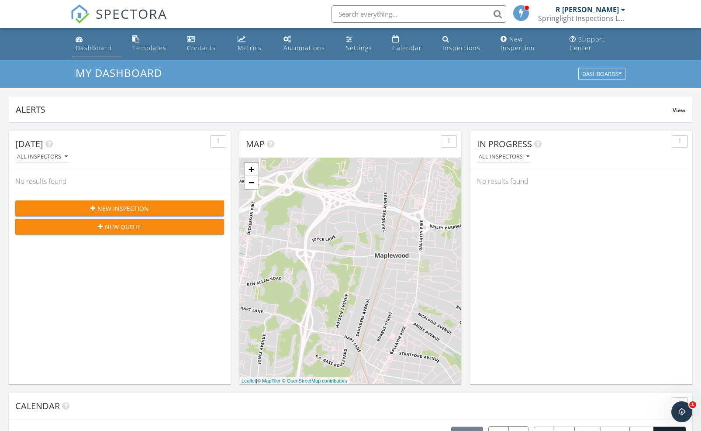
click at [76, 48] on div "Dashboard" at bounding box center [94, 48] width 36 height 8
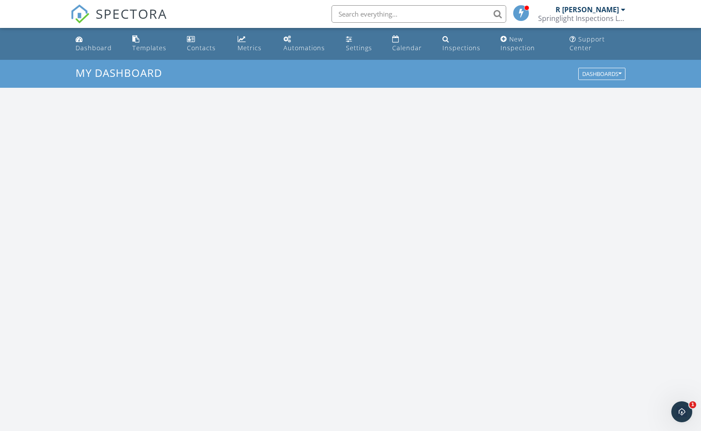
scroll to position [795, 701]
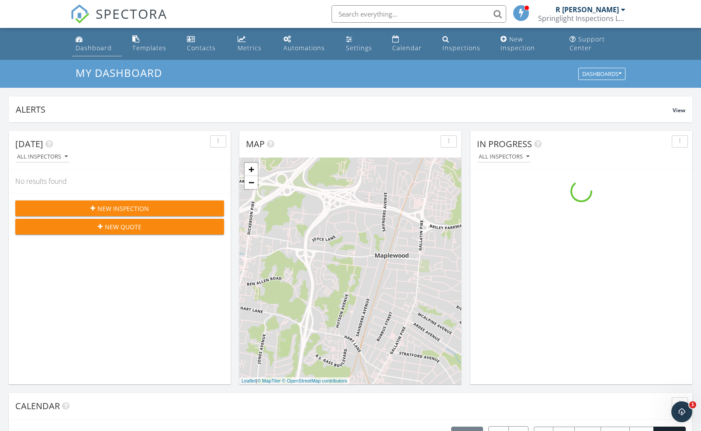
click at [87, 36] on link "Dashboard" at bounding box center [97, 43] width 50 height 25
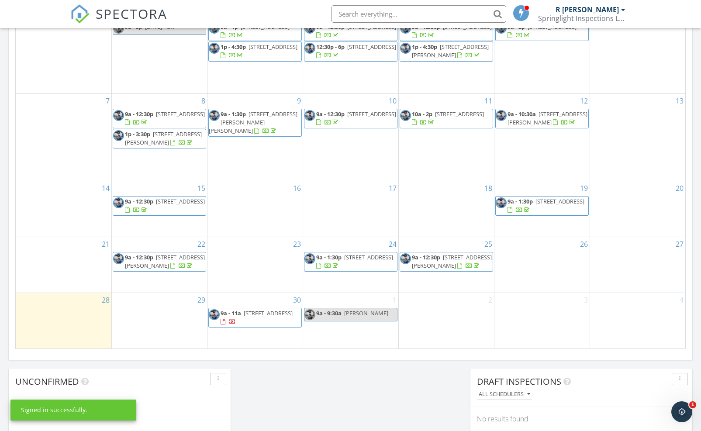
scroll to position [494, 0]
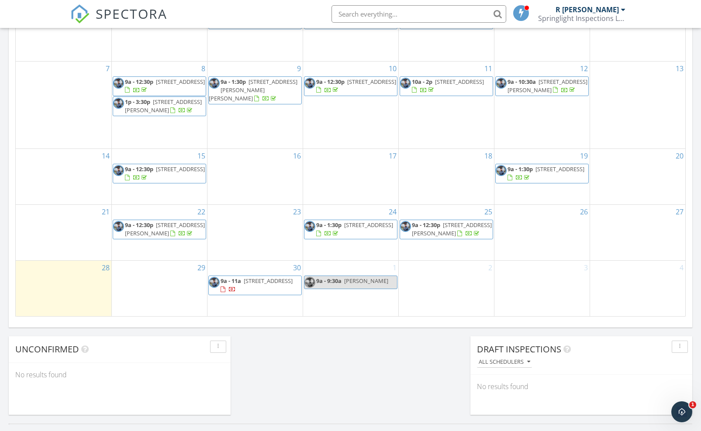
click at [253, 285] on span "[STREET_ADDRESS]" at bounding box center [268, 281] width 49 height 8
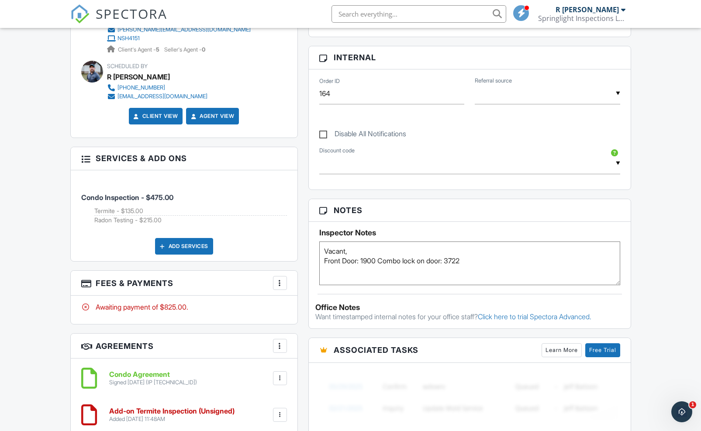
scroll to position [419, 0]
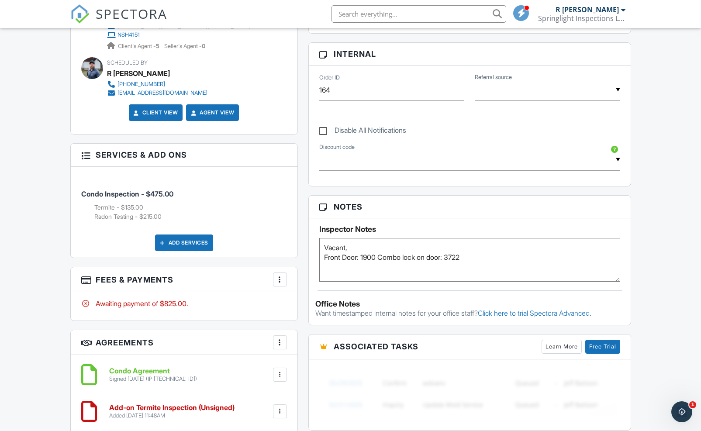
click at [495, 265] on textarea "Vacant, Front Door: 1900 Combo lock on door: 3722" at bounding box center [469, 260] width 301 height 44
click at [324, 265] on textarea "Vacant, Front Door: 1900 Combo lock on door: 3722" at bounding box center [469, 260] width 301 height 44
drag, startPoint x: 471, startPoint y: 268, endPoint x: 278, endPoint y: 268, distance: 192.6
click at [278, 268] on div "All emails and texts are disabled for this inspection! All emails and texts hav…" at bounding box center [350, 212] width 571 height 732
click at [326, 245] on textarea "Vacant, Front Door: 1900 Combo lock on door: 3722" at bounding box center [469, 260] width 301 height 44
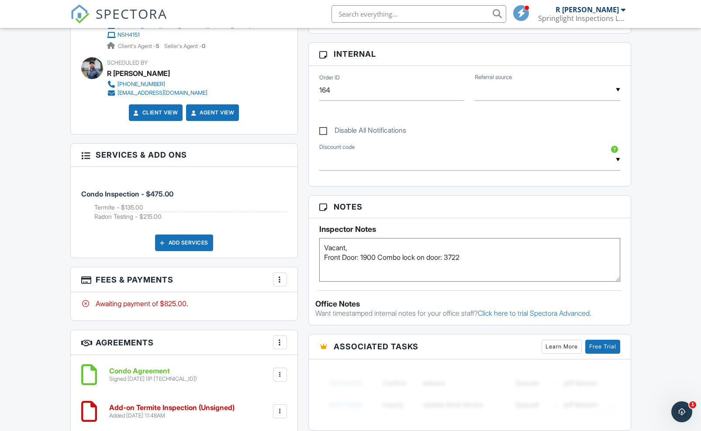
paste textarea "**Termite/Radon Need to be coordinated**"
type textarea "**Termite/Radon Need to be coordinated** Vacant, Front Door: 1900 Combo lock on…"
click at [698, 272] on div "Dashboard Templates Contacts Metrics Automations Settings Calendar Inspections …" at bounding box center [350, 282] width 701 height 1347
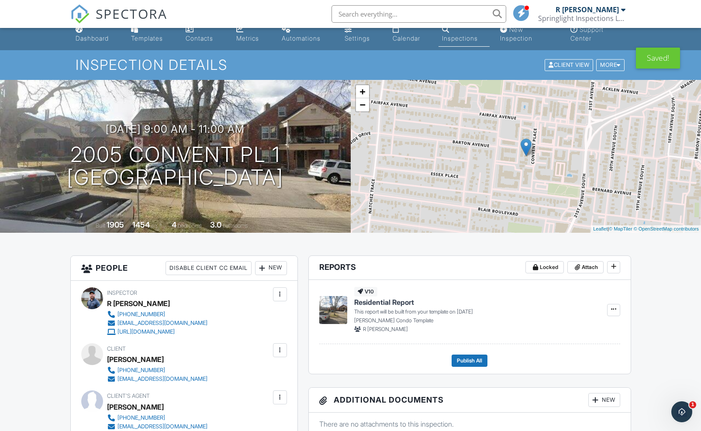
scroll to position [0, 0]
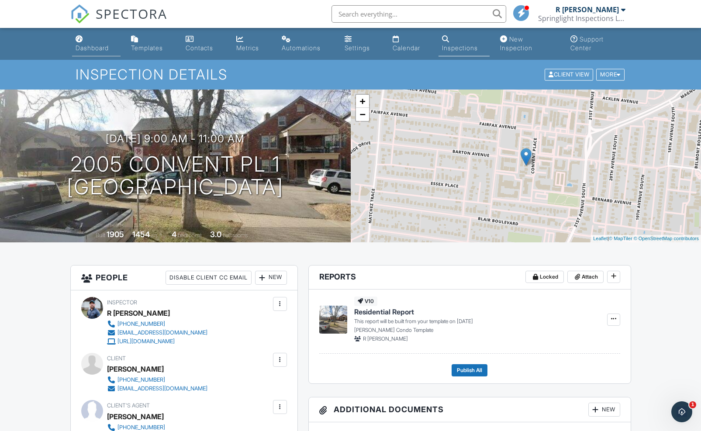
click at [83, 43] on link "Dashboard" at bounding box center [96, 43] width 49 height 25
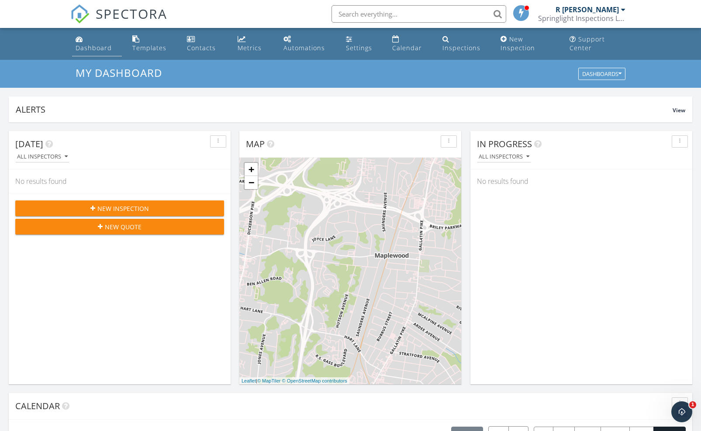
click at [100, 43] on link "Dashboard" at bounding box center [97, 43] width 50 height 25
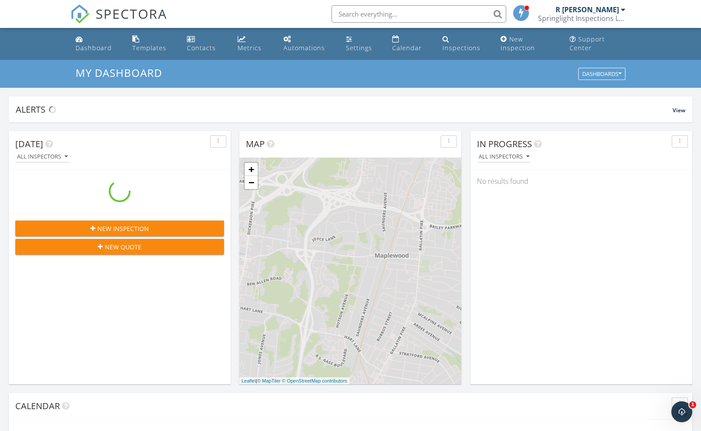
scroll to position [795, 701]
